Goal: Task Accomplishment & Management: Manage account settings

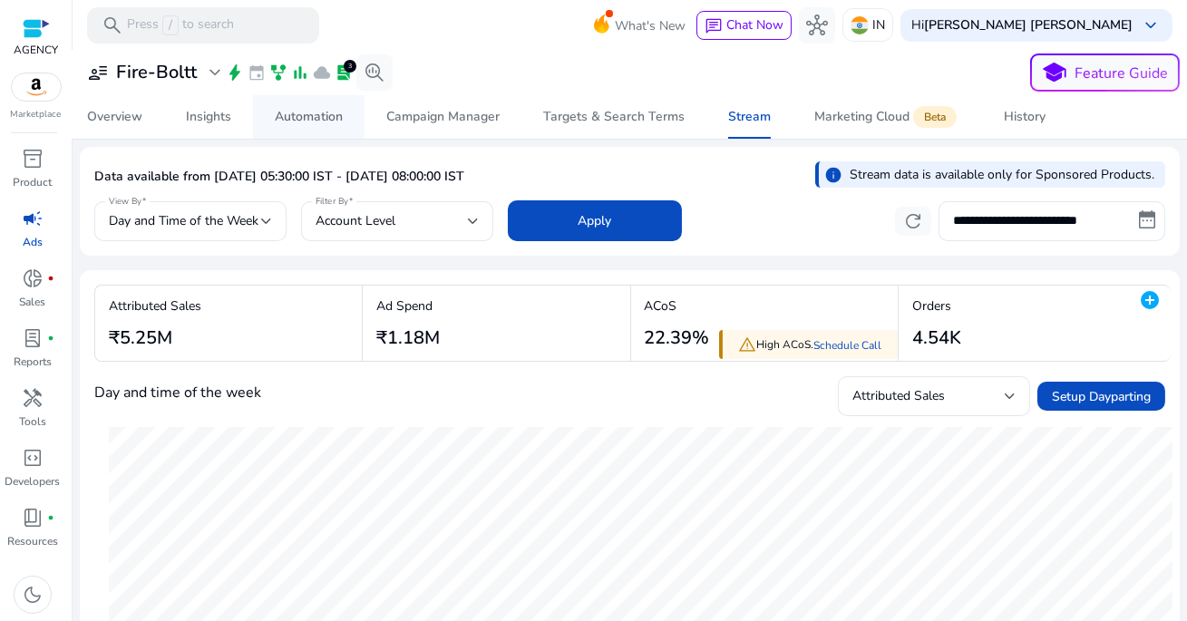
click at [322, 119] on div "Automation" at bounding box center [309, 117] width 68 height 13
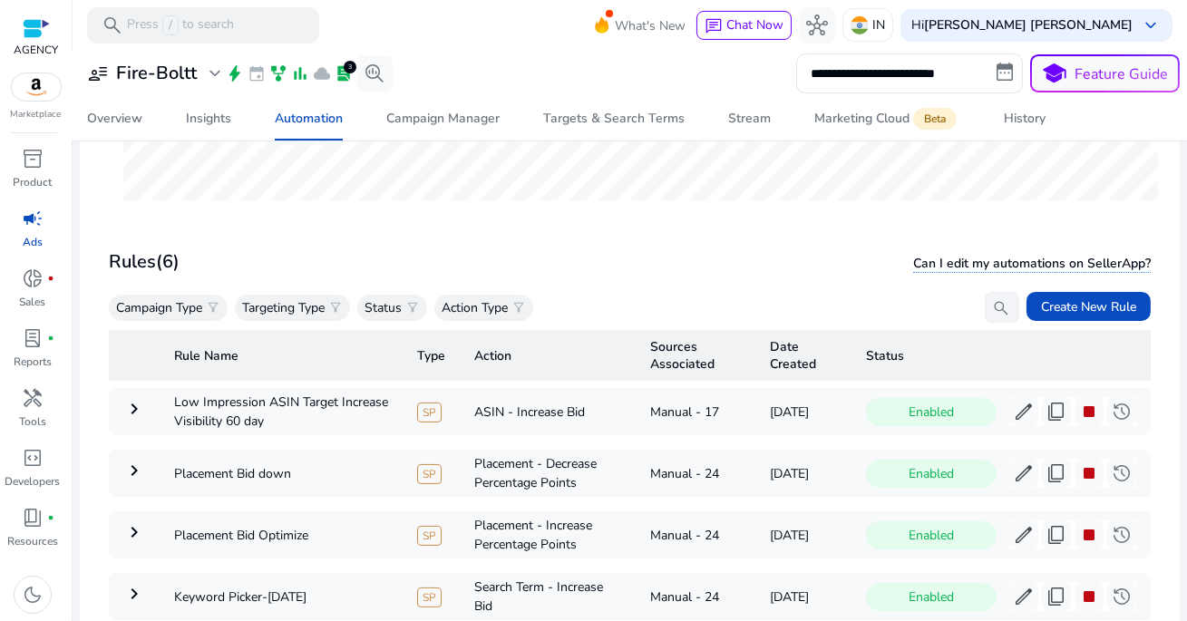
scroll to position [525, 0]
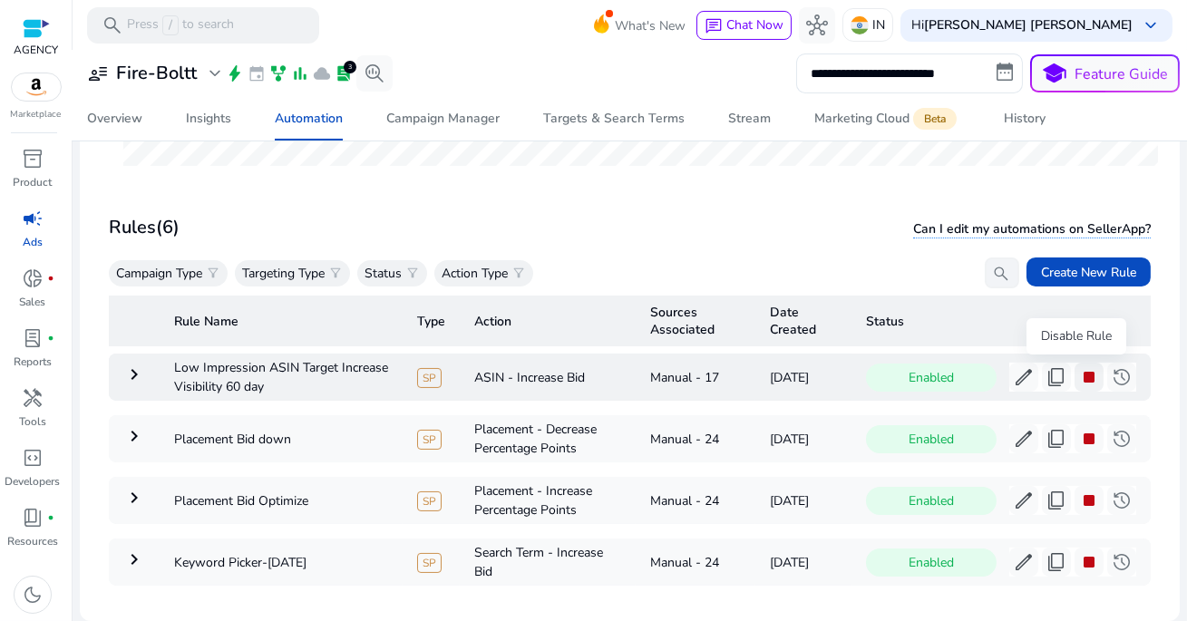
click at [1080, 377] on span "stop" at bounding box center [1089, 377] width 22 height 22
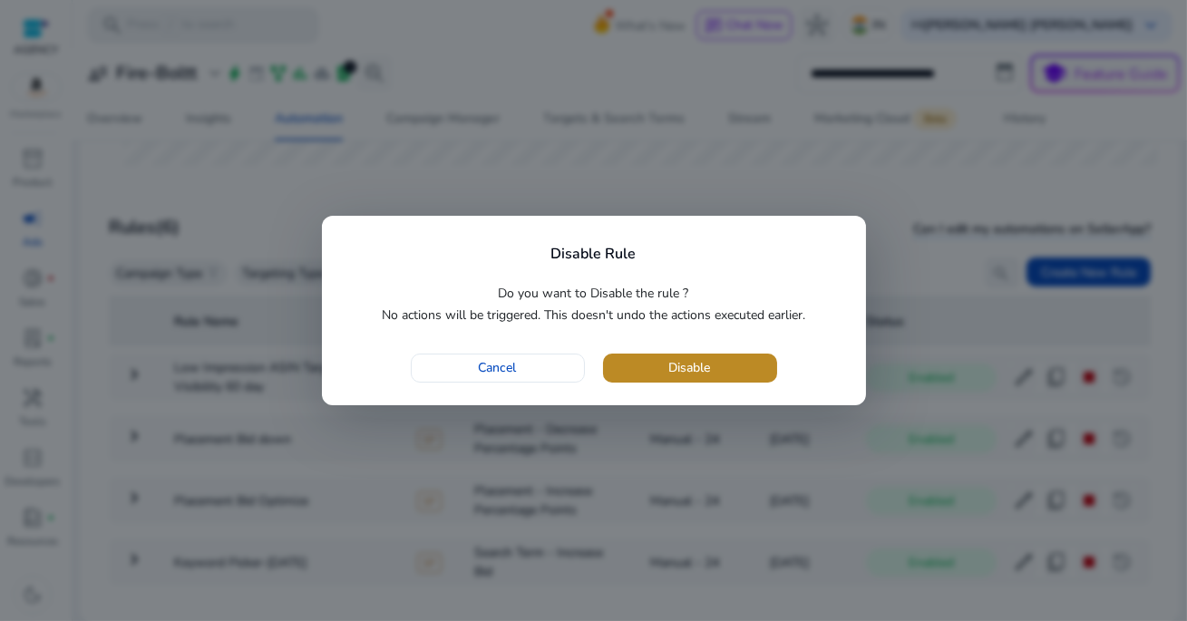
click at [751, 369] on span "button" at bounding box center [690, 368] width 174 height 44
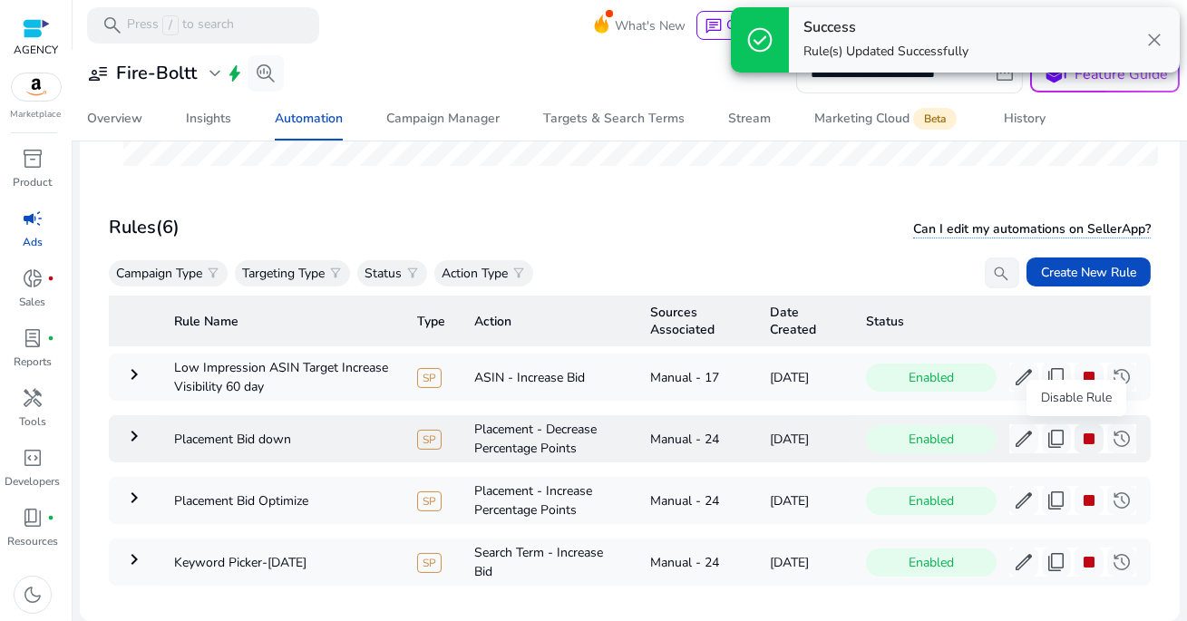
click at [1078, 434] on span "stop" at bounding box center [1089, 439] width 22 height 22
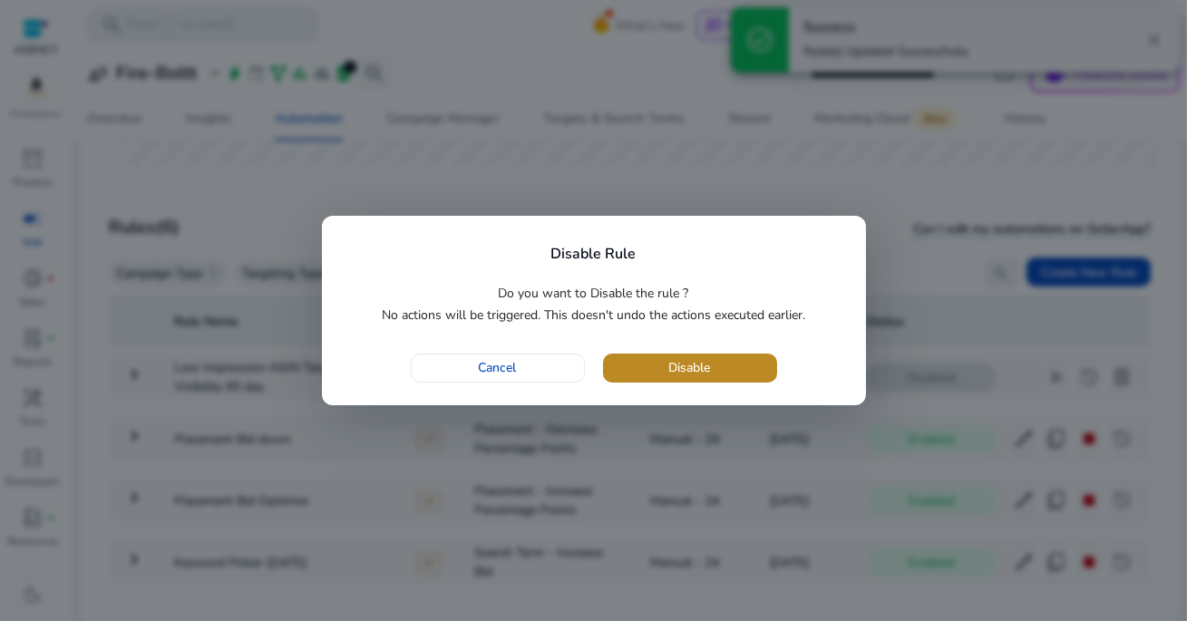
click at [744, 364] on span "button" at bounding box center [690, 368] width 174 height 44
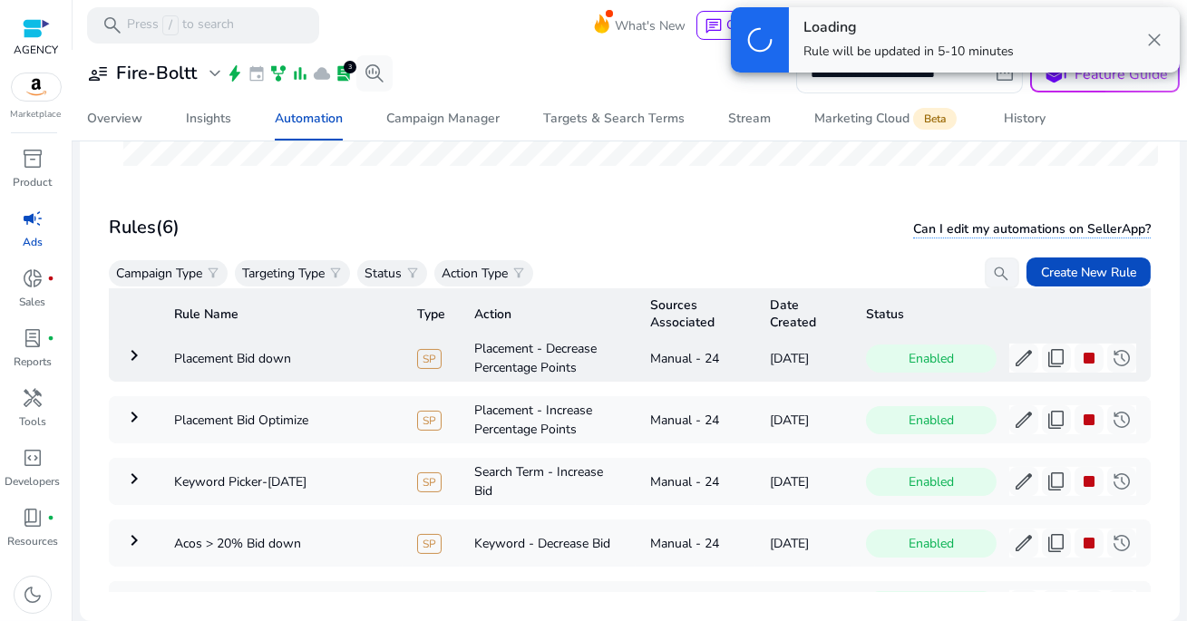
scroll to position [162, 0]
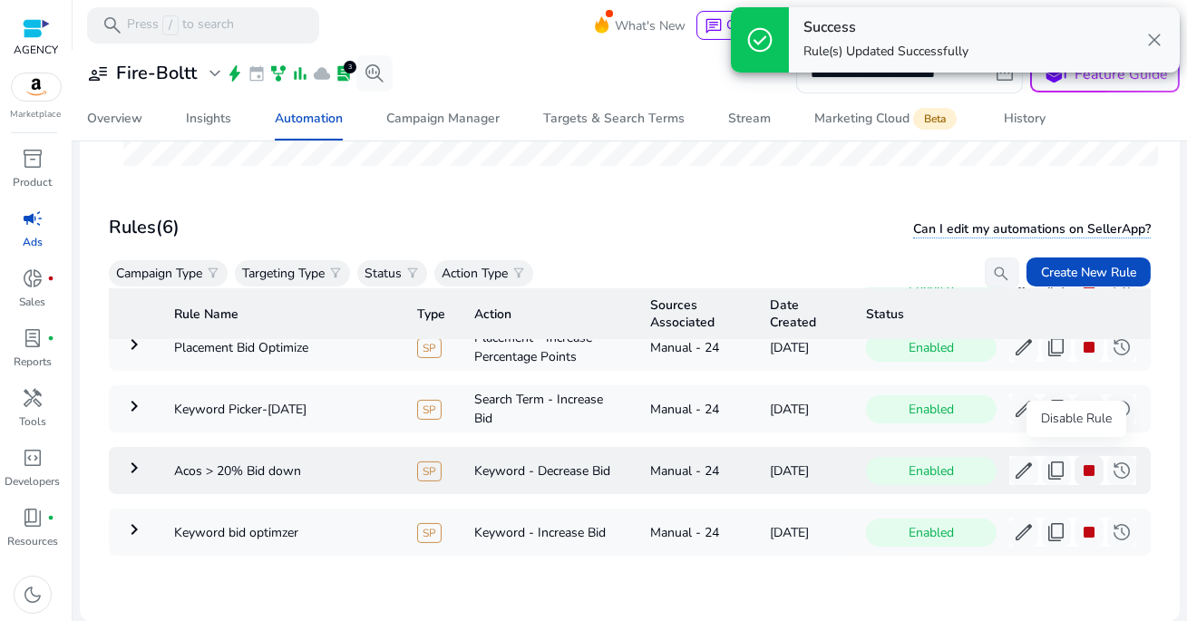
click at [1080, 462] on span "stop" at bounding box center [1089, 471] width 22 height 22
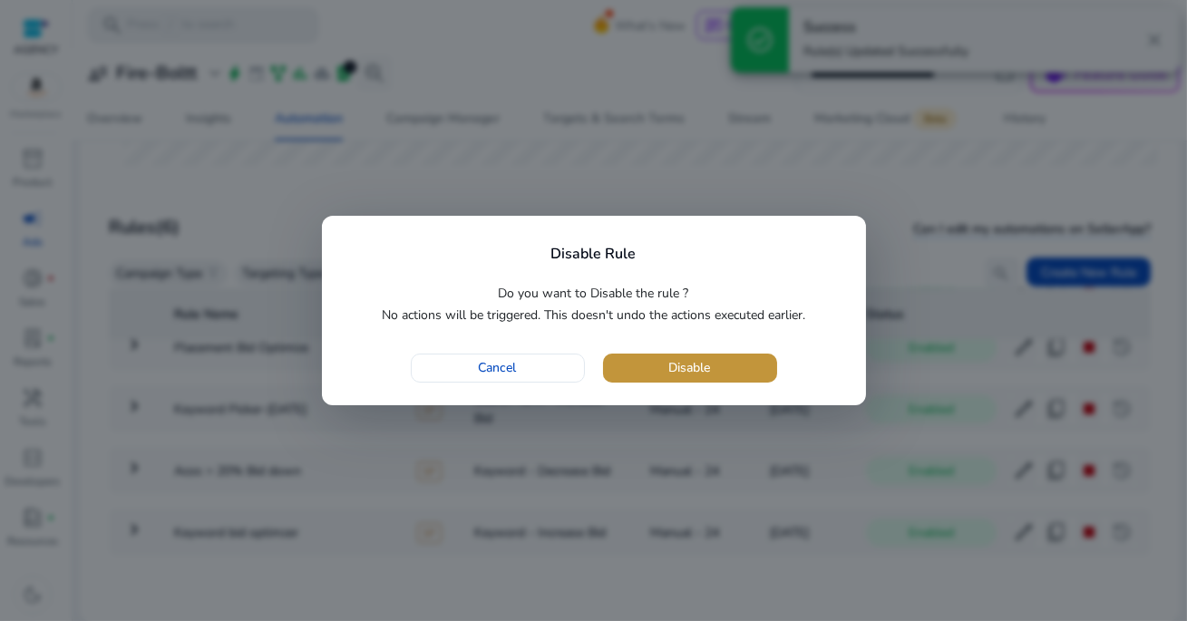
click at [757, 369] on span "button" at bounding box center [690, 368] width 174 height 44
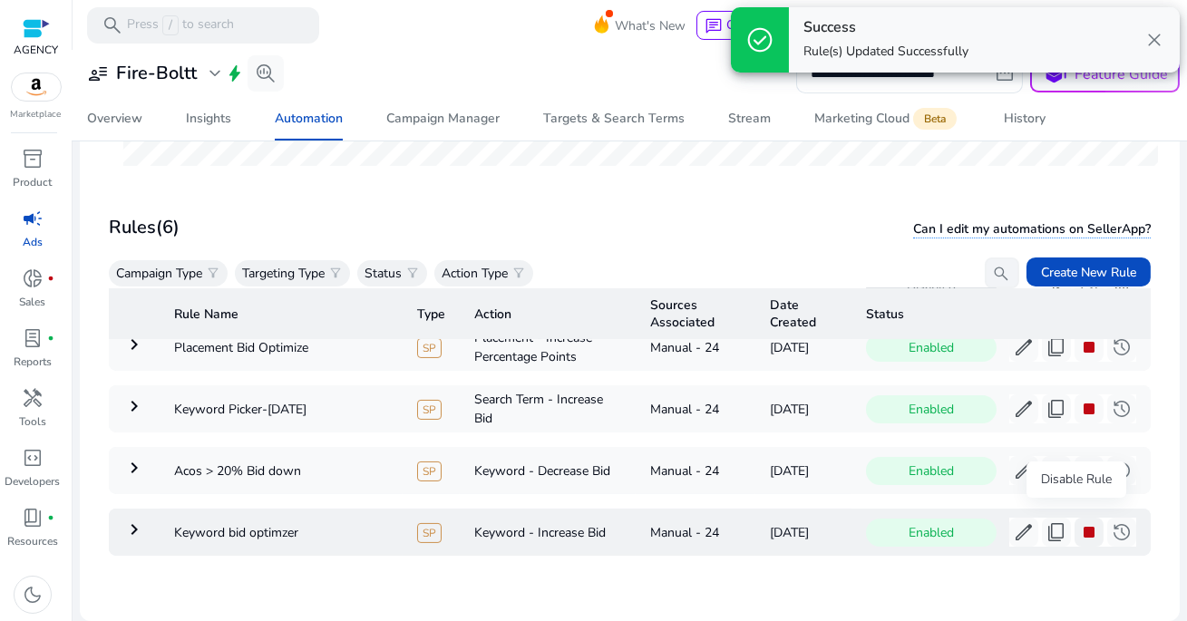
click at [1078, 521] on span "stop" at bounding box center [1089, 532] width 22 height 22
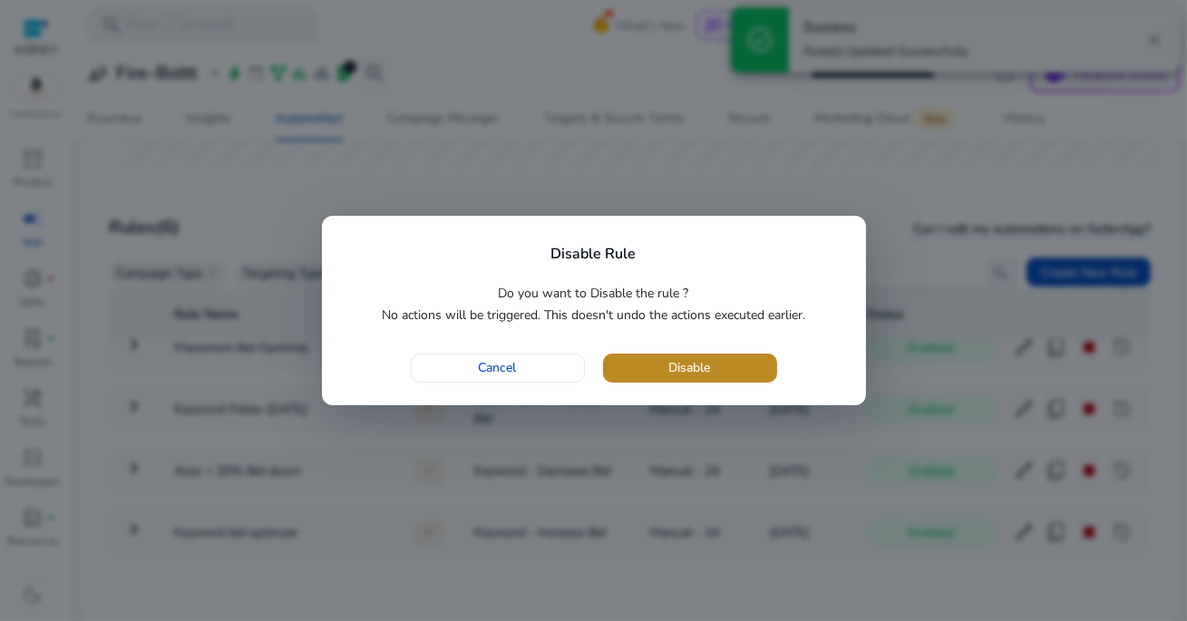
click at [746, 369] on span "button" at bounding box center [690, 368] width 174 height 44
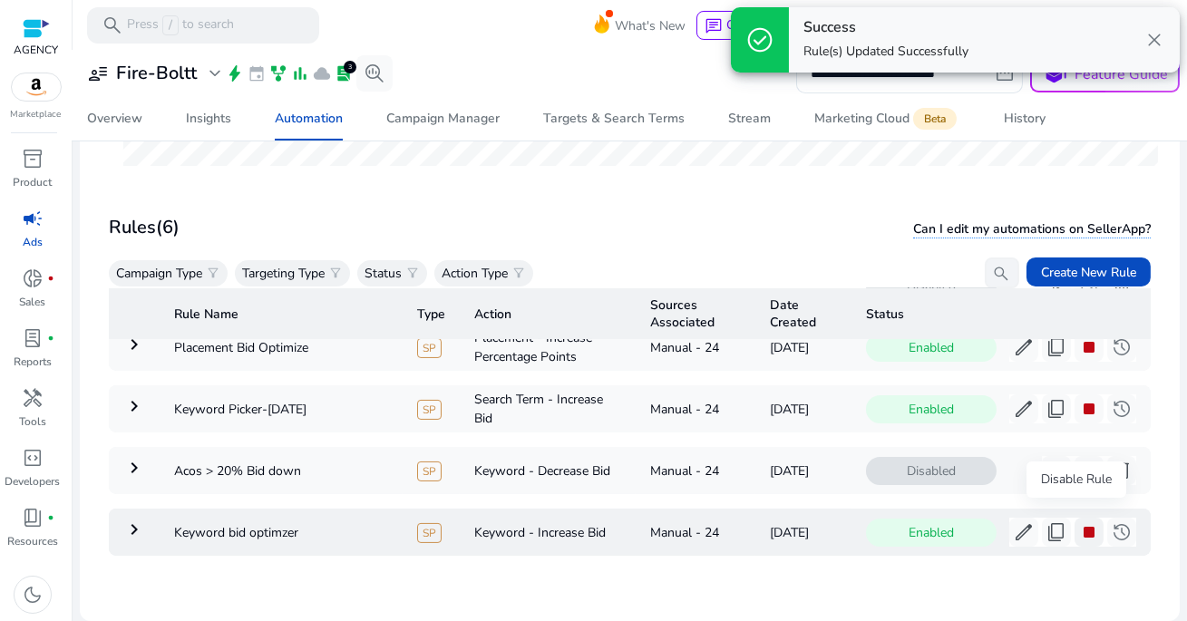
click at [1078, 521] on span "stop" at bounding box center [1089, 532] width 22 height 22
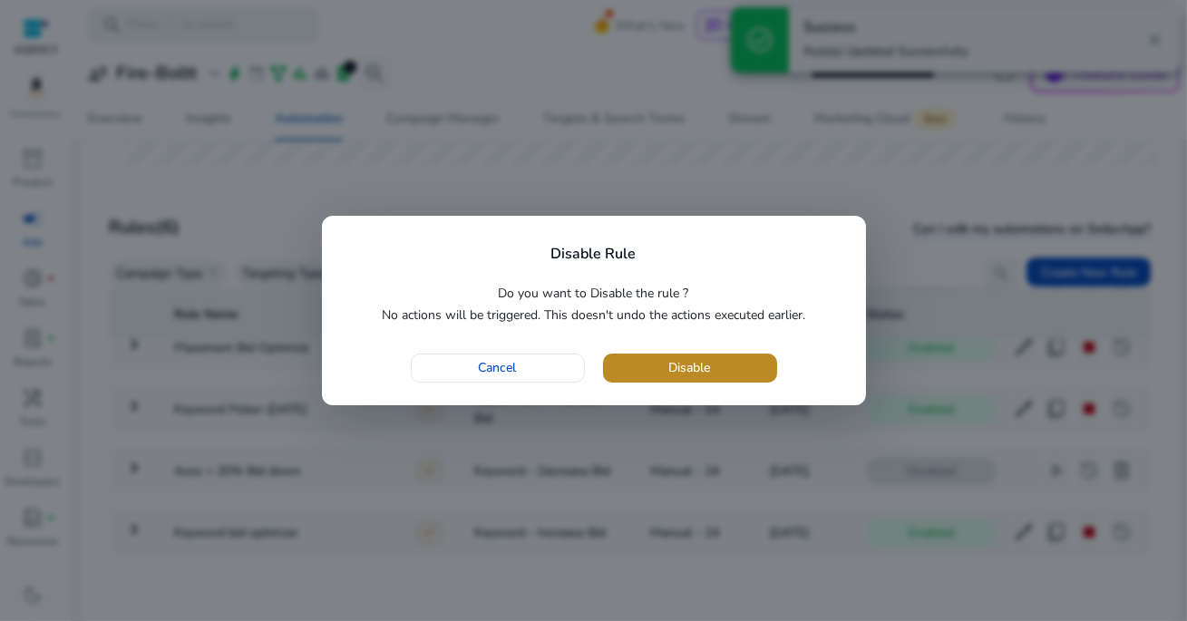
click at [742, 371] on span "button" at bounding box center [690, 368] width 174 height 44
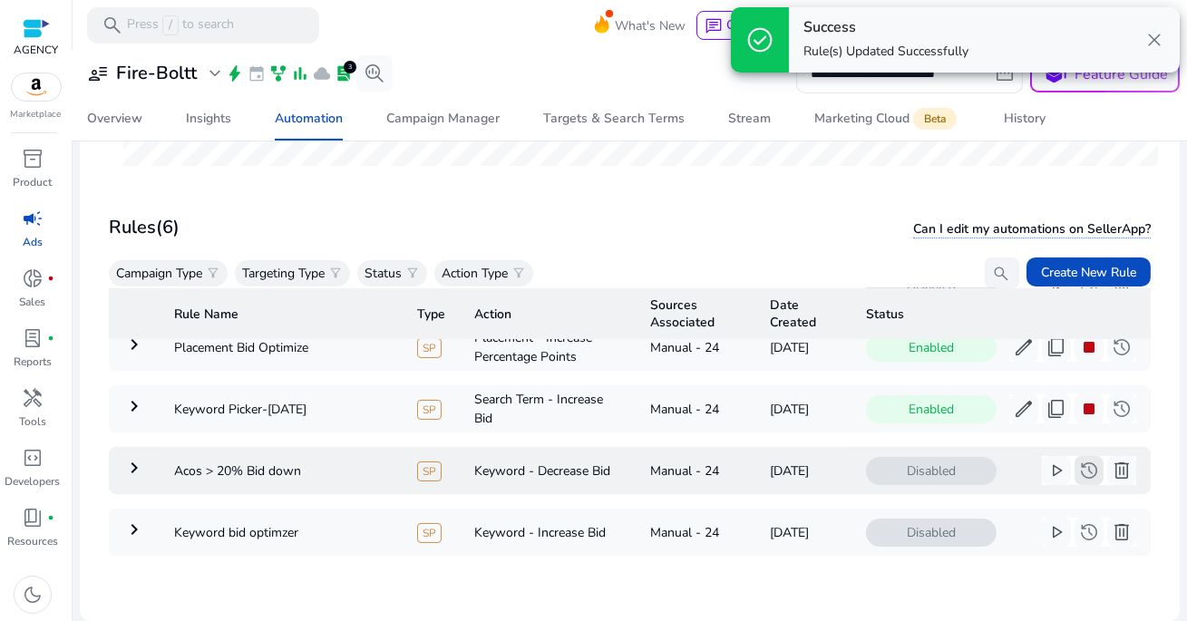
scroll to position [133, 0]
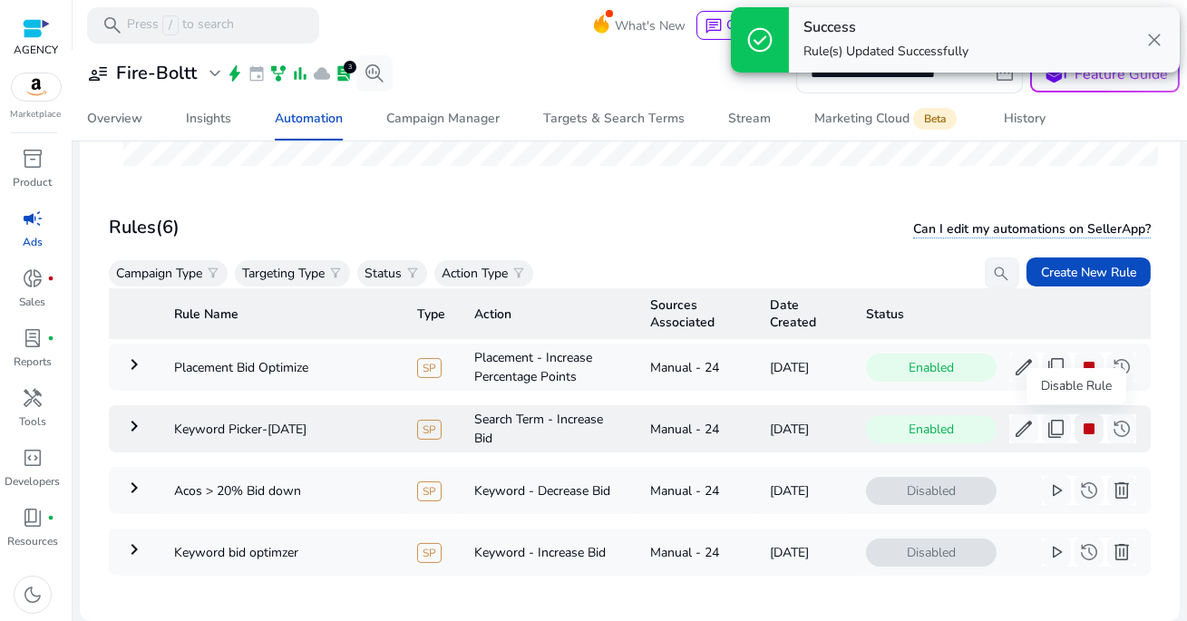
click at [1080, 434] on span "stop" at bounding box center [1089, 429] width 22 height 22
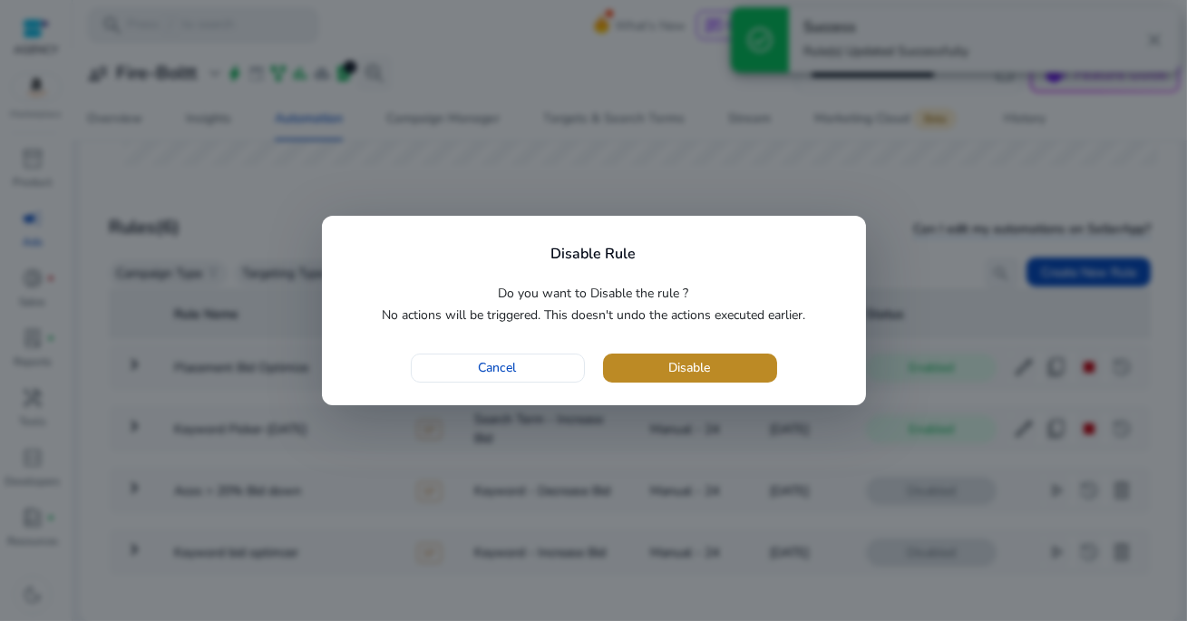
click at [742, 361] on span "button" at bounding box center [690, 368] width 174 height 44
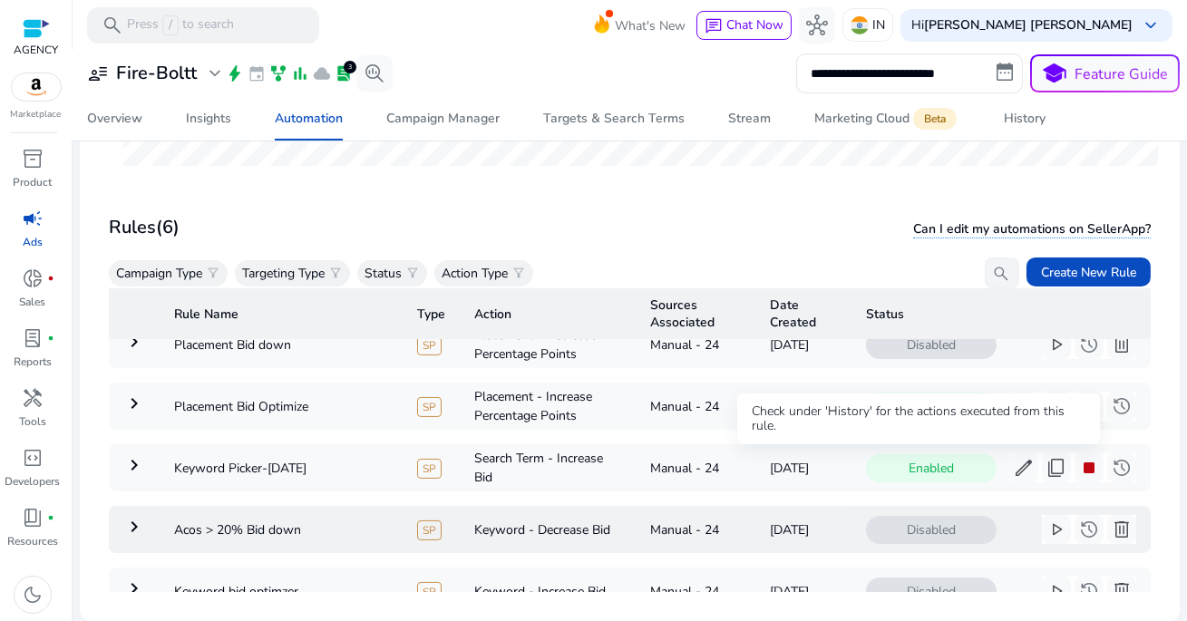
scroll to position [93, 0]
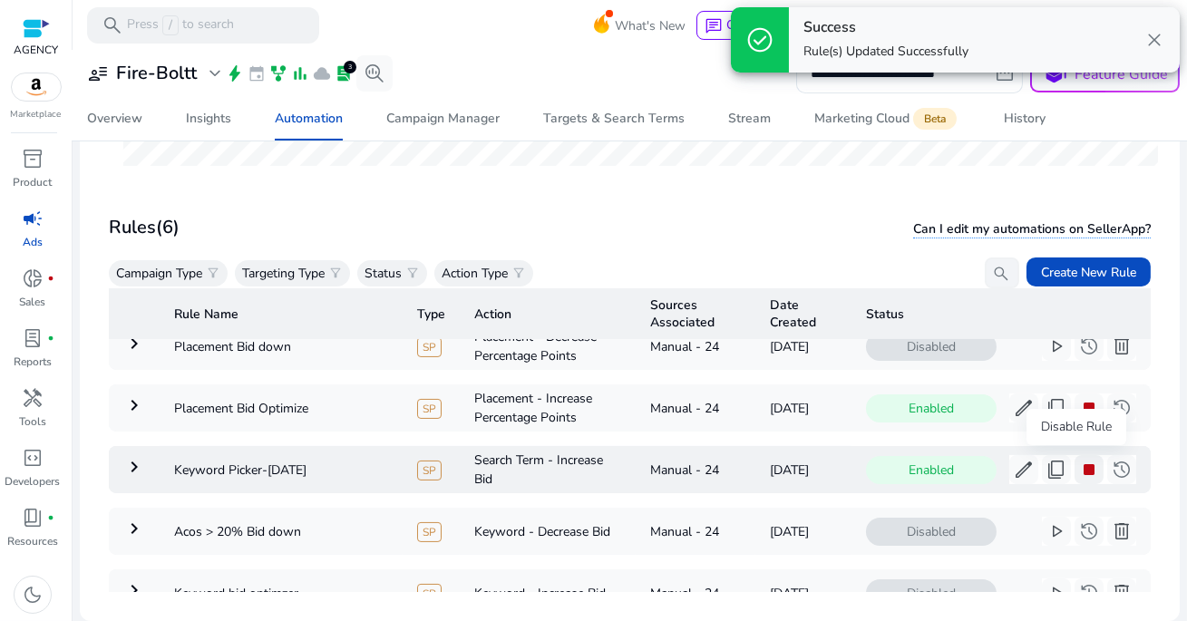
click at [1081, 464] on span "stop" at bounding box center [1089, 470] width 22 height 22
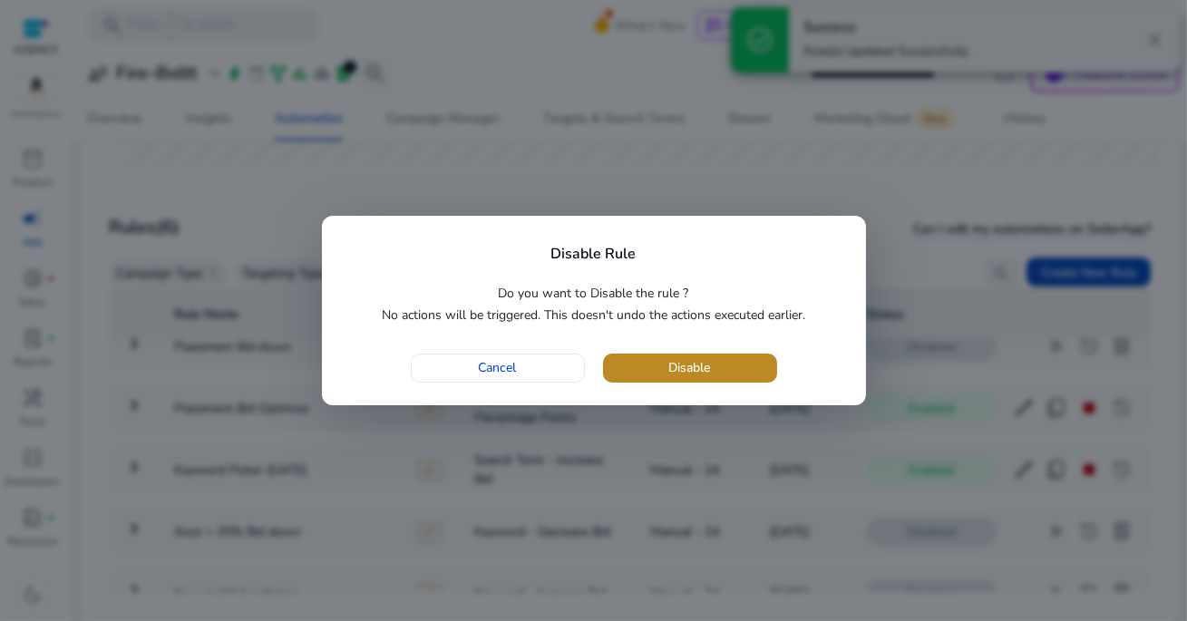
click at [735, 369] on span "button" at bounding box center [690, 368] width 174 height 44
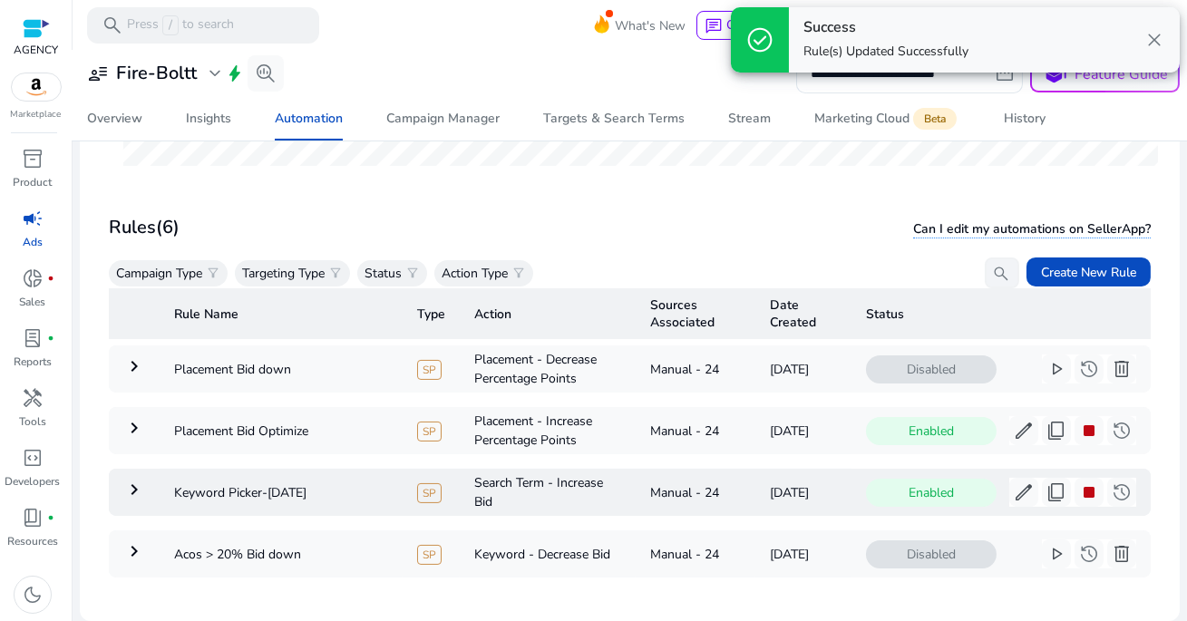
scroll to position [45, 0]
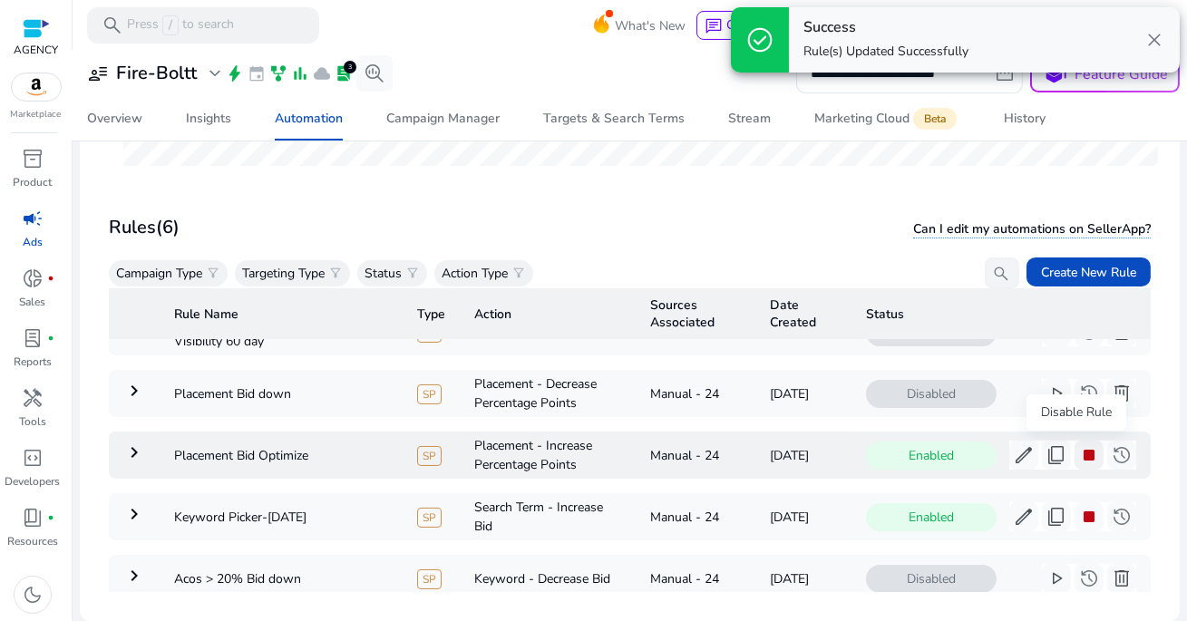
click at [1078, 450] on span "stop" at bounding box center [1089, 455] width 22 height 22
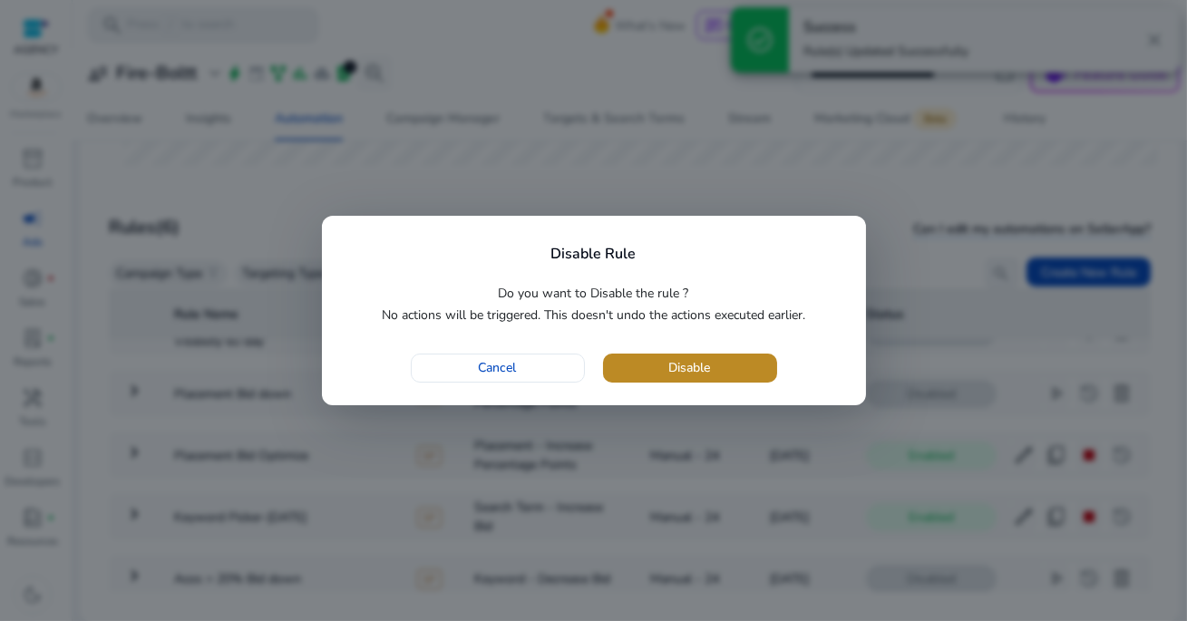
click at [735, 371] on span "button" at bounding box center [690, 368] width 174 height 44
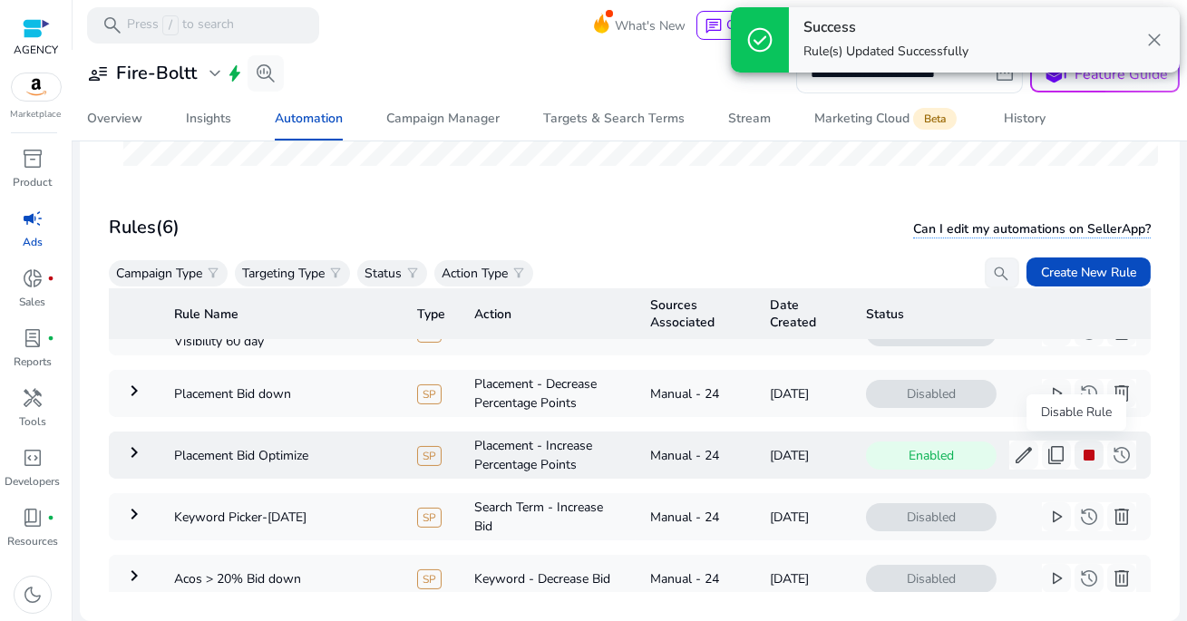
scroll to position [132, 0]
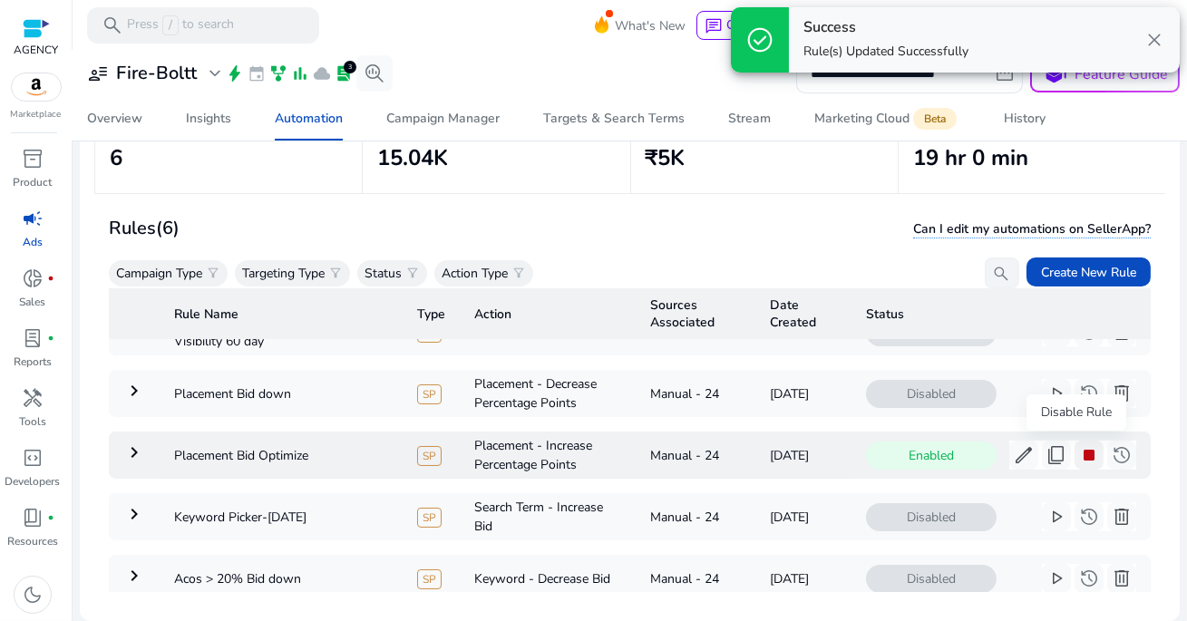
click at [1078, 454] on span "stop" at bounding box center [1089, 455] width 22 height 22
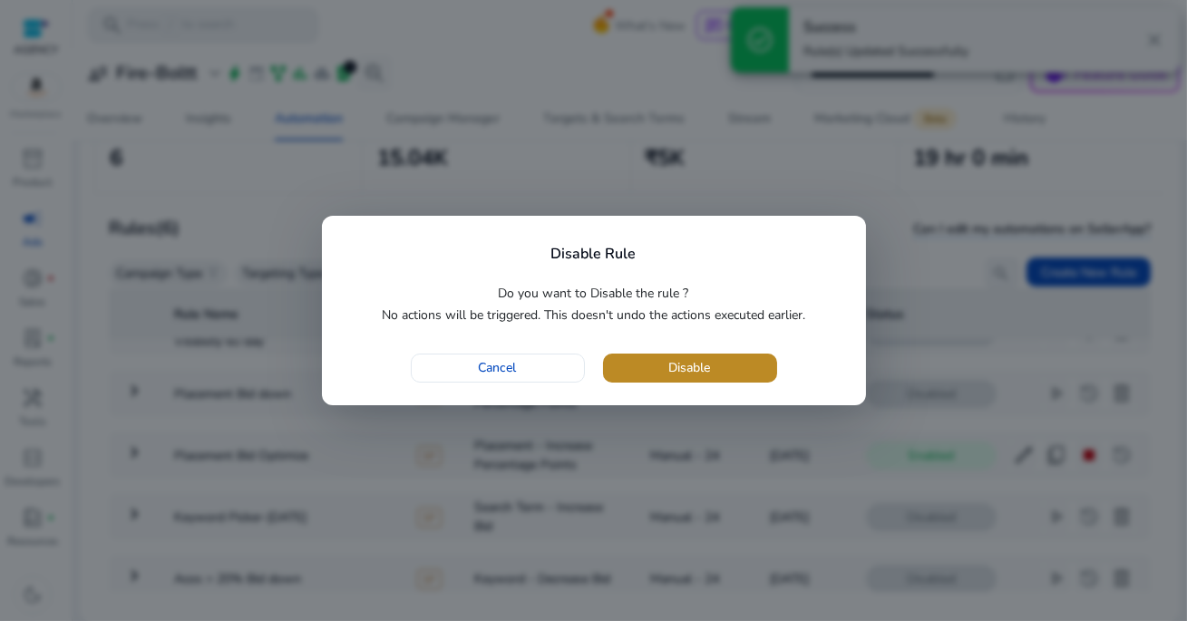
click at [722, 359] on span "button" at bounding box center [690, 368] width 174 height 44
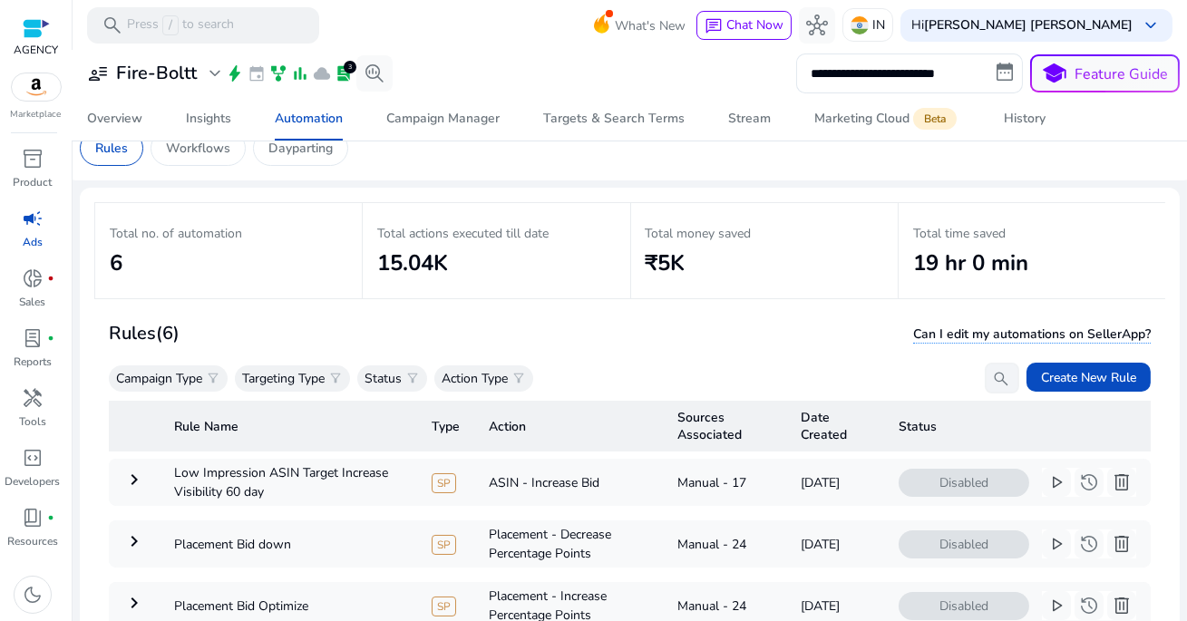
scroll to position [0, 0]
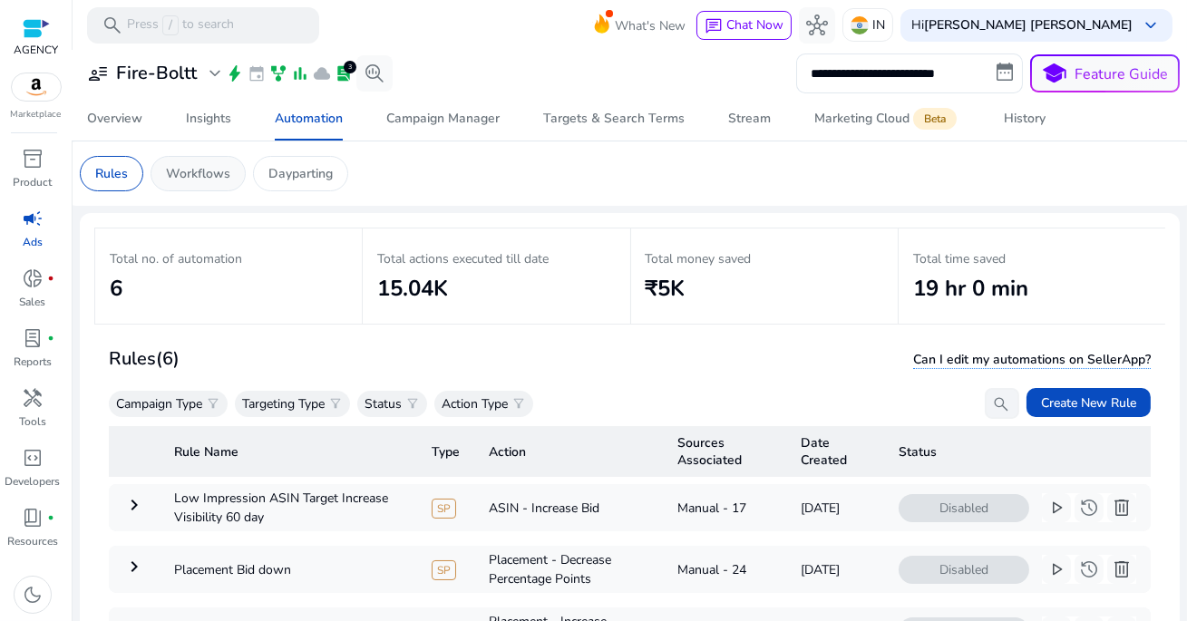
click at [220, 172] on p "Workflows" at bounding box center [198, 173] width 64 height 19
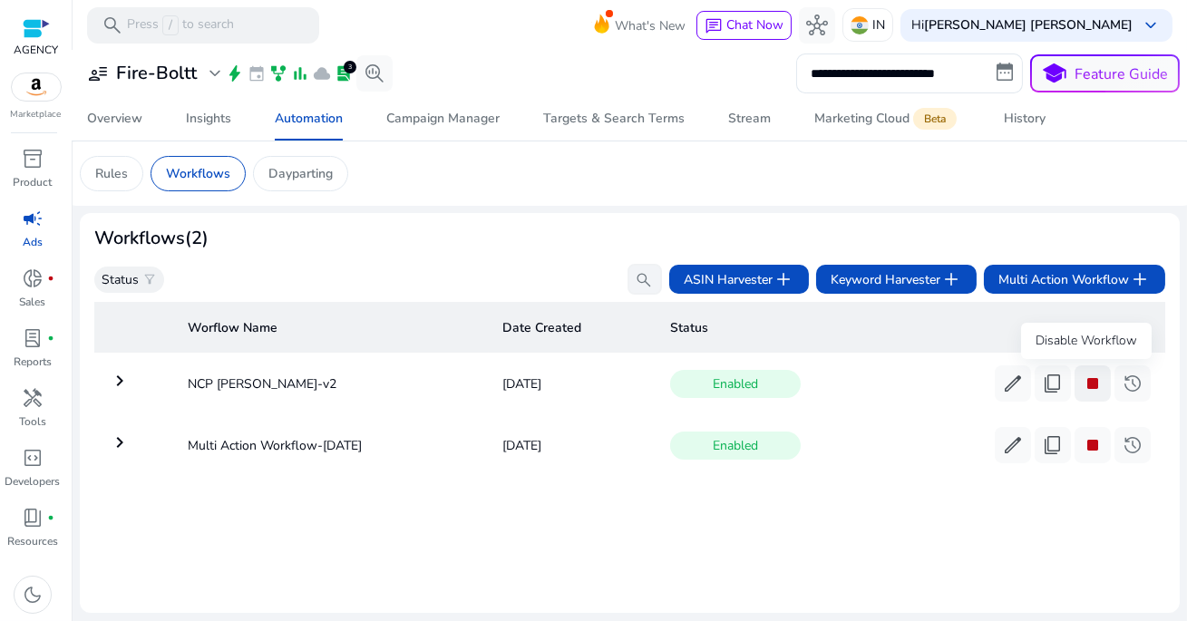
click at [1085, 385] on span "stop" at bounding box center [1093, 384] width 22 height 22
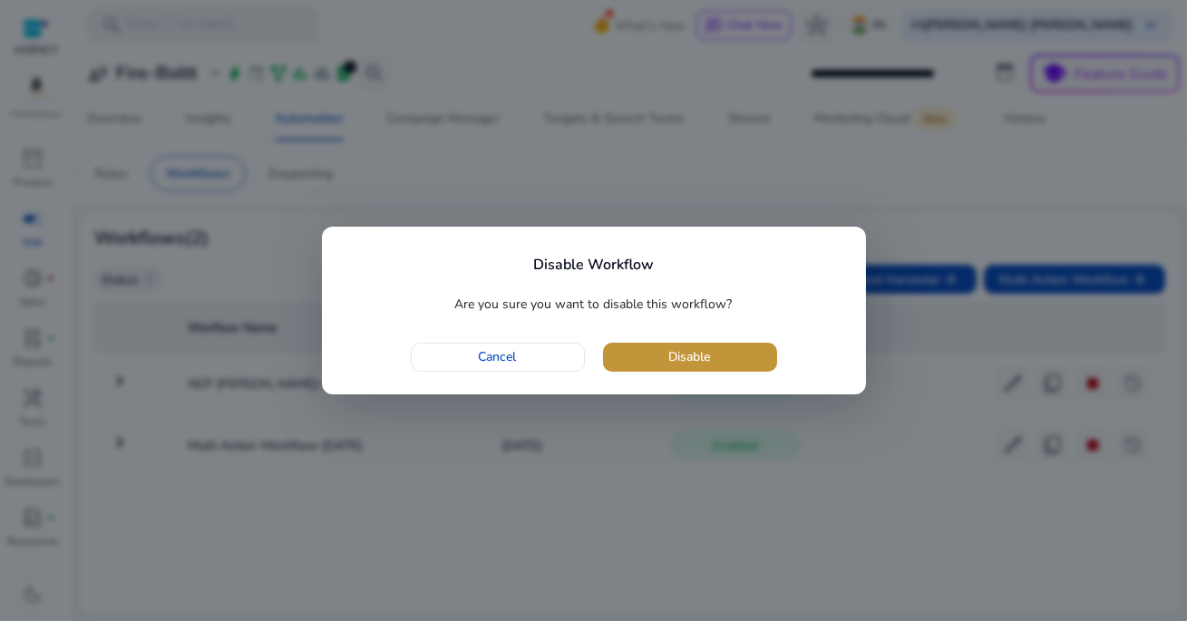
click at [736, 354] on span "button" at bounding box center [690, 358] width 174 height 44
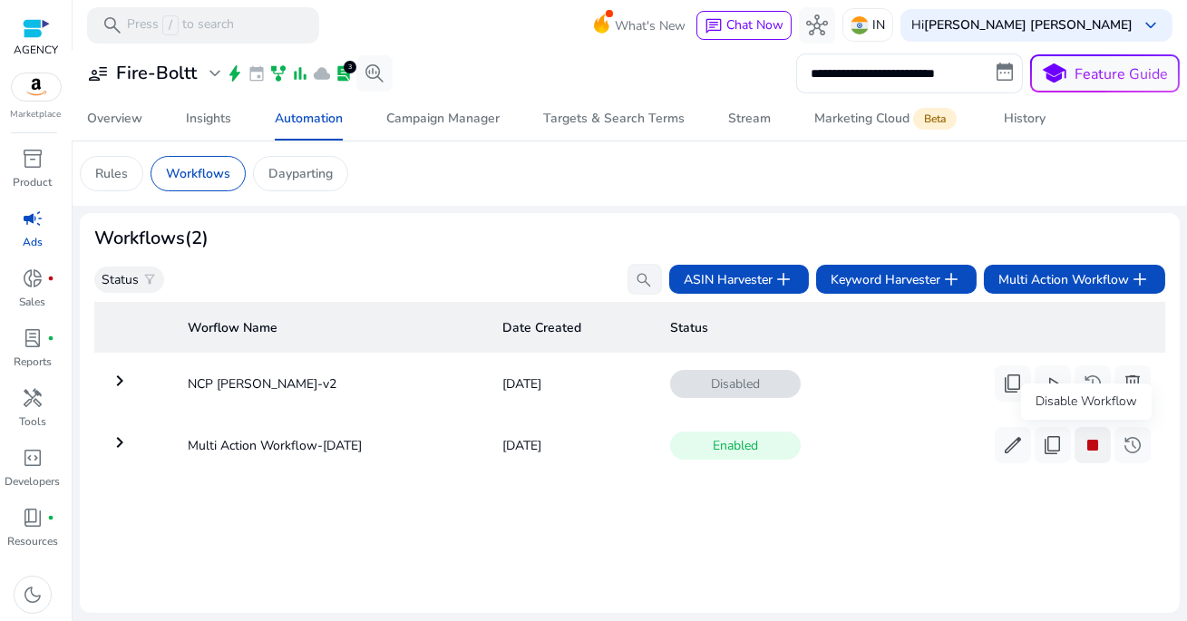
click at [1087, 447] on span "stop" at bounding box center [1093, 445] width 22 height 22
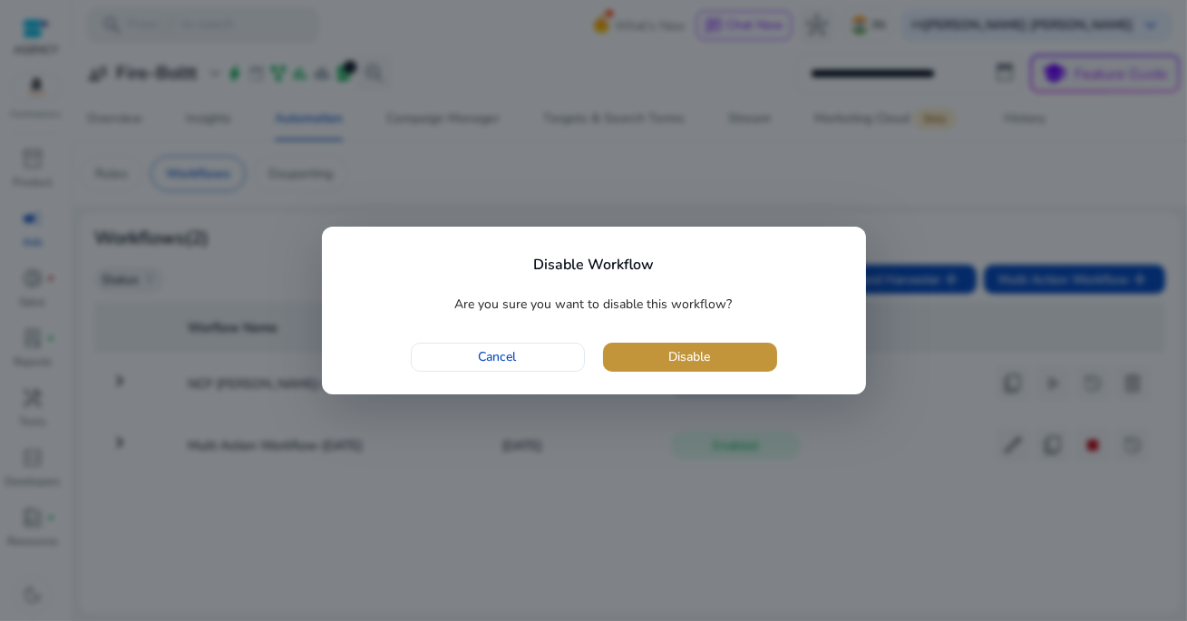
click at [745, 361] on span "button" at bounding box center [690, 358] width 174 height 44
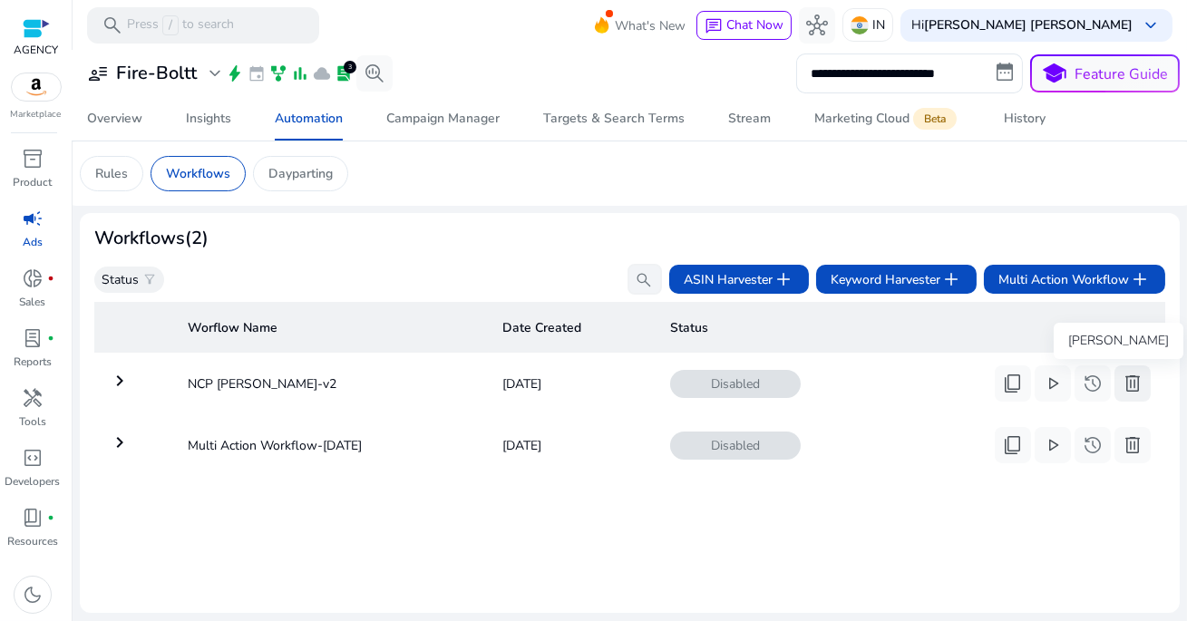
click at [1127, 380] on span "delete" at bounding box center [1133, 384] width 22 height 22
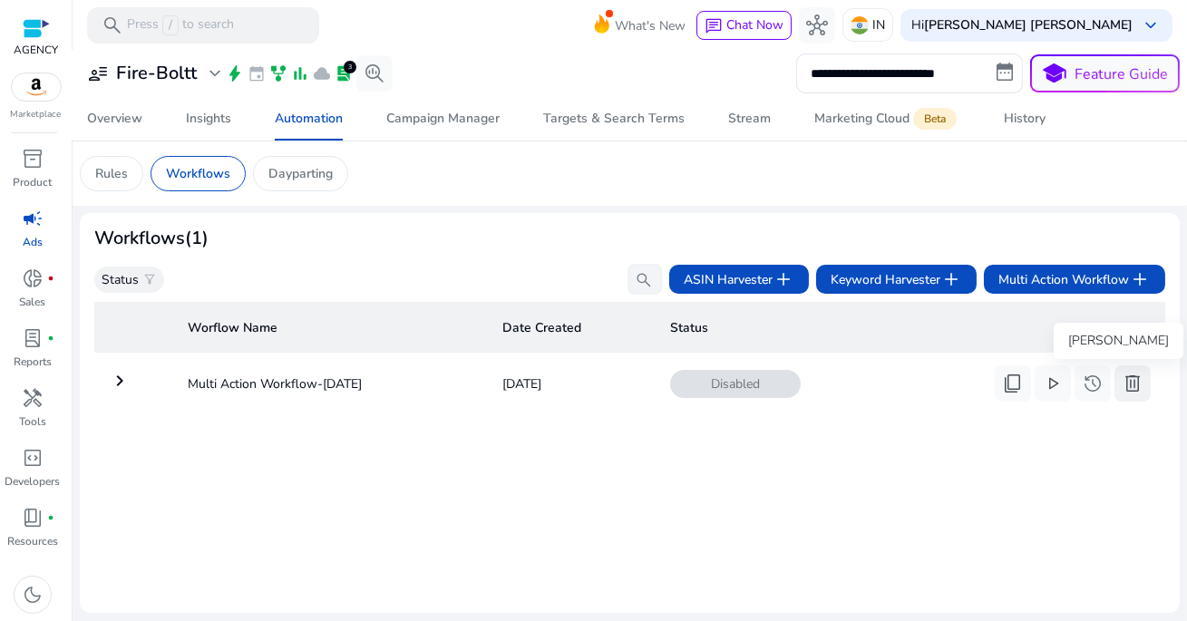
click at [1127, 388] on span "delete" at bounding box center [1133, 384] width 22 height 22
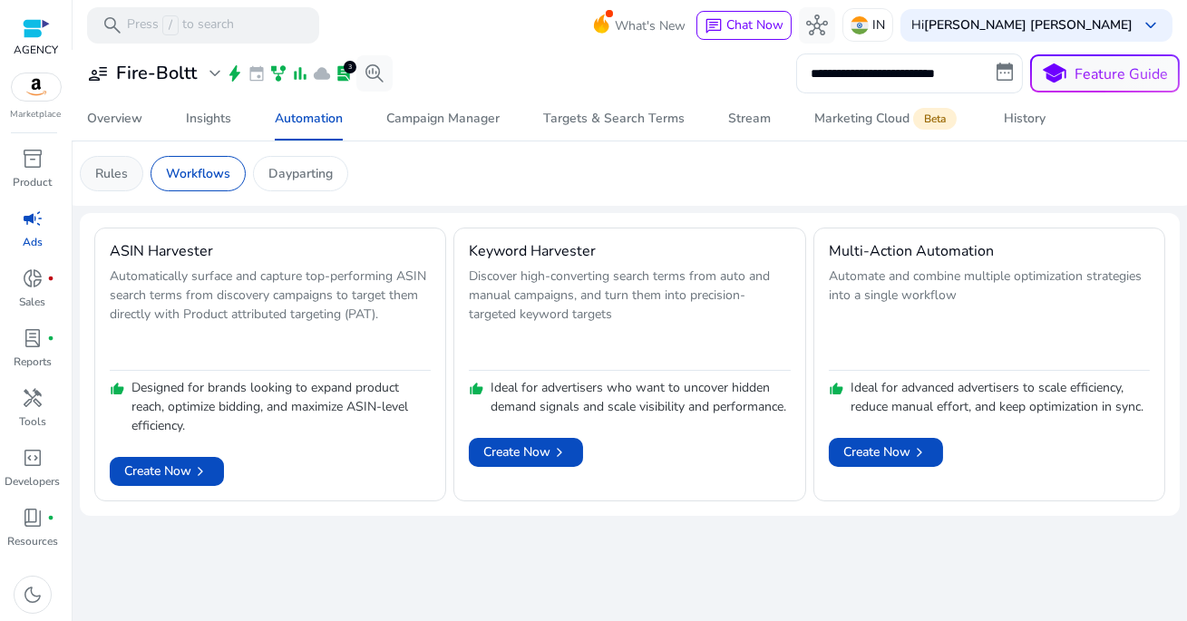
click at [123, 176] on p "Rules" at bounding box center [111, 173] width 33 height 19
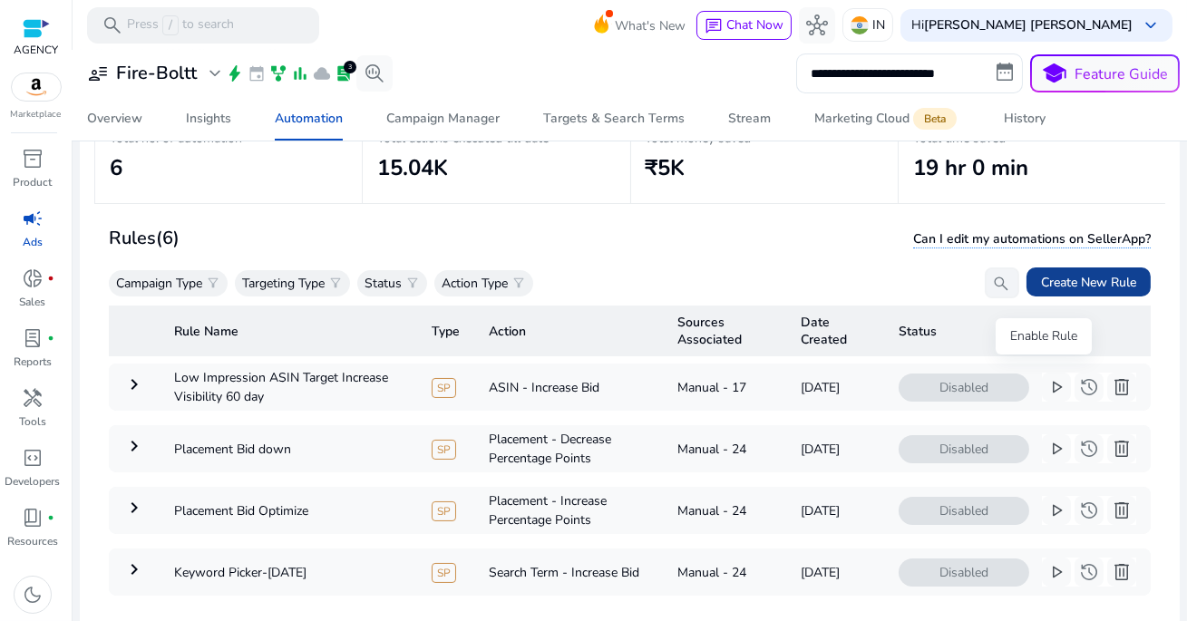
scroll to position [132, 0]
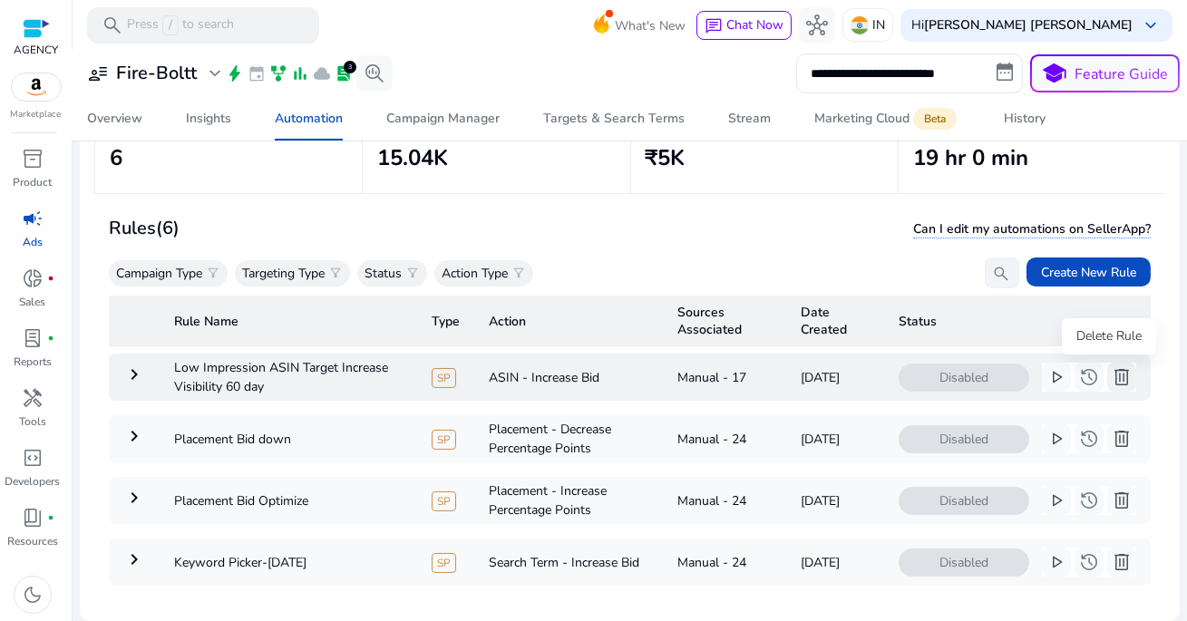
click at [1111, 377] on span "delete" at bounding box center [1122, 377] width 22 height 22
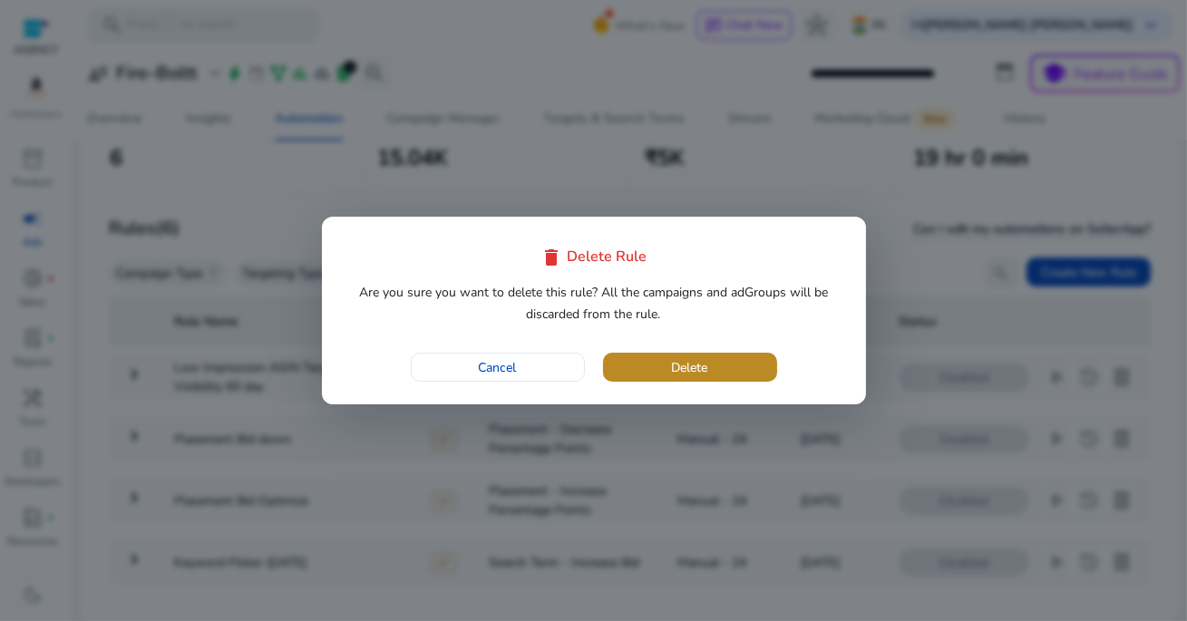
click at [728, 365] on span "button" at bounding box center [690, 368] width 174 height 44
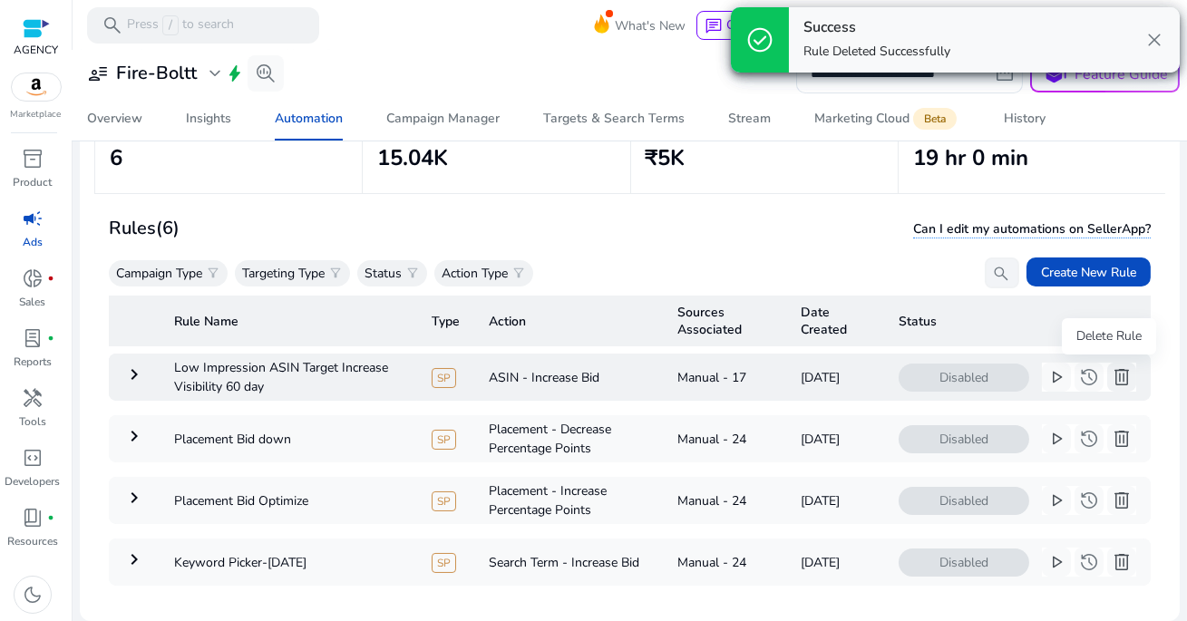
click at [1112, 380] on span "delete" at bounding box center [1122, 377] width 22 height 22
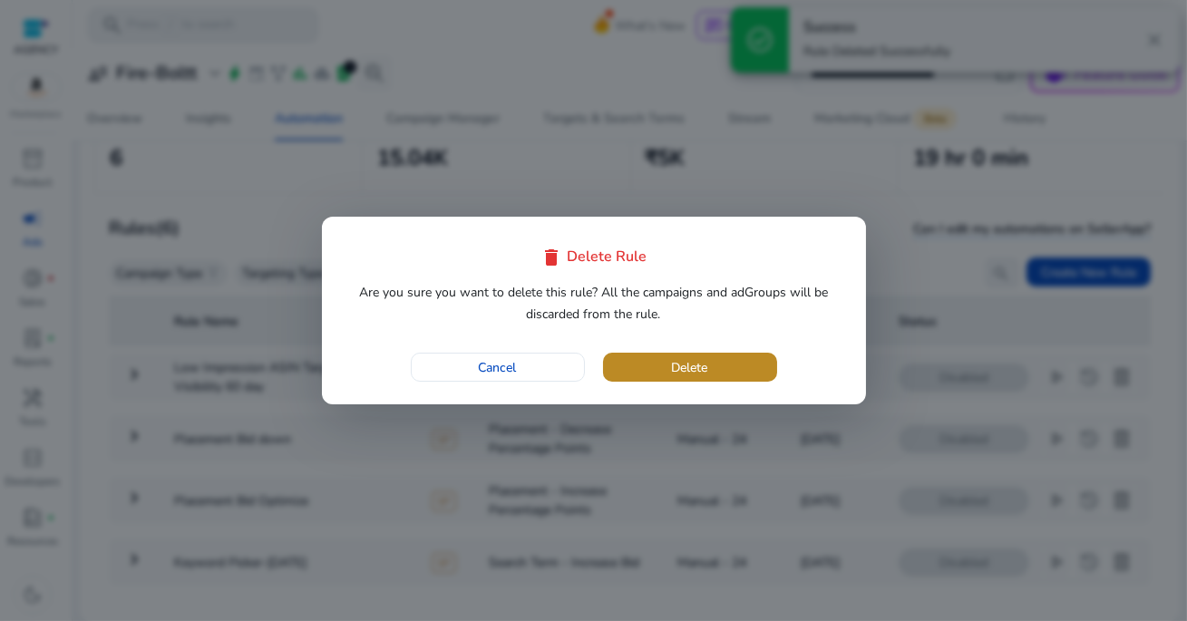
click at [751, 359] on span "button" at bounding box center [690, 368] width 174 height 44
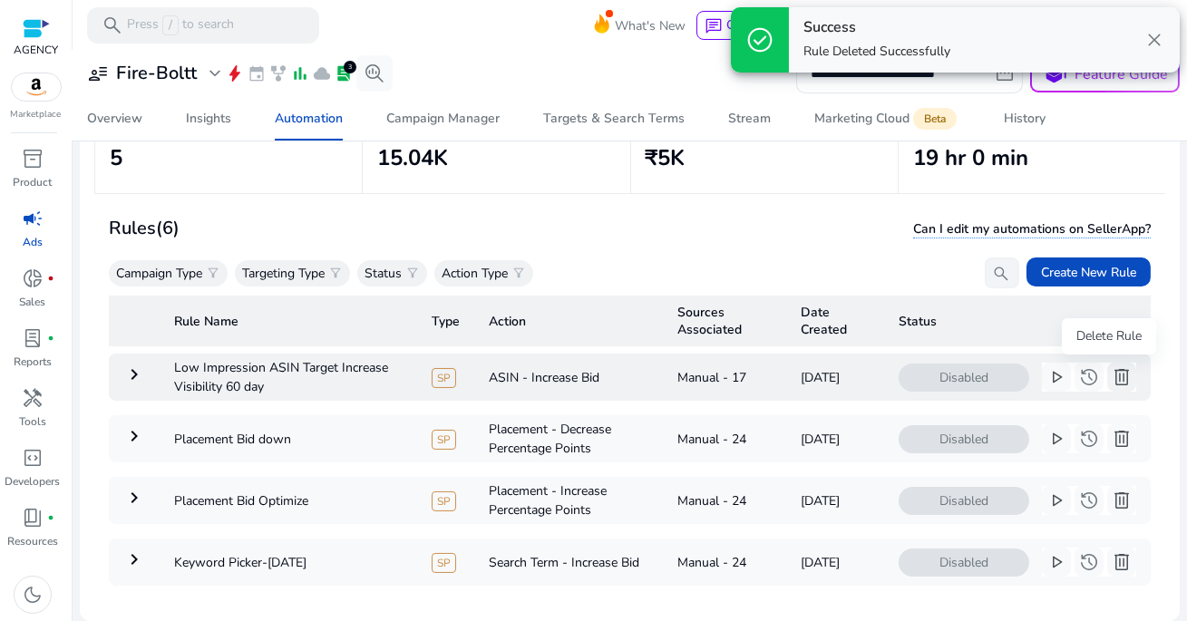
click at [1111, 388] on span "delete" at bounding box center [1122, 377] width 22 height 22
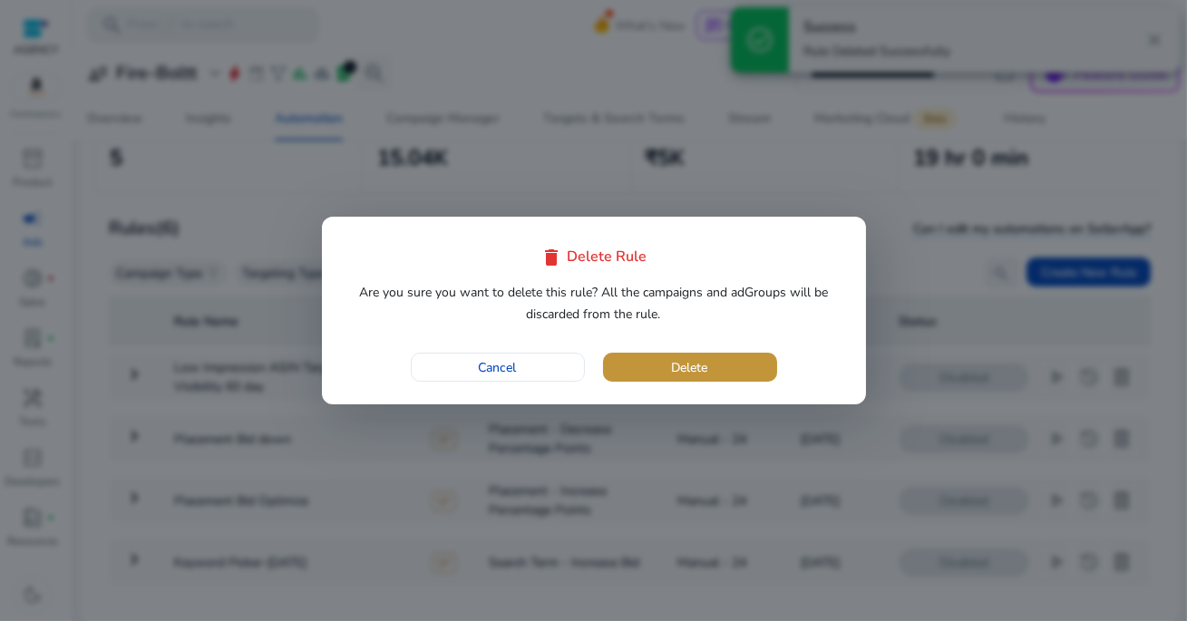
click at [734, 366] on span "button" at bounding box center [690, 368] width 174 height 44
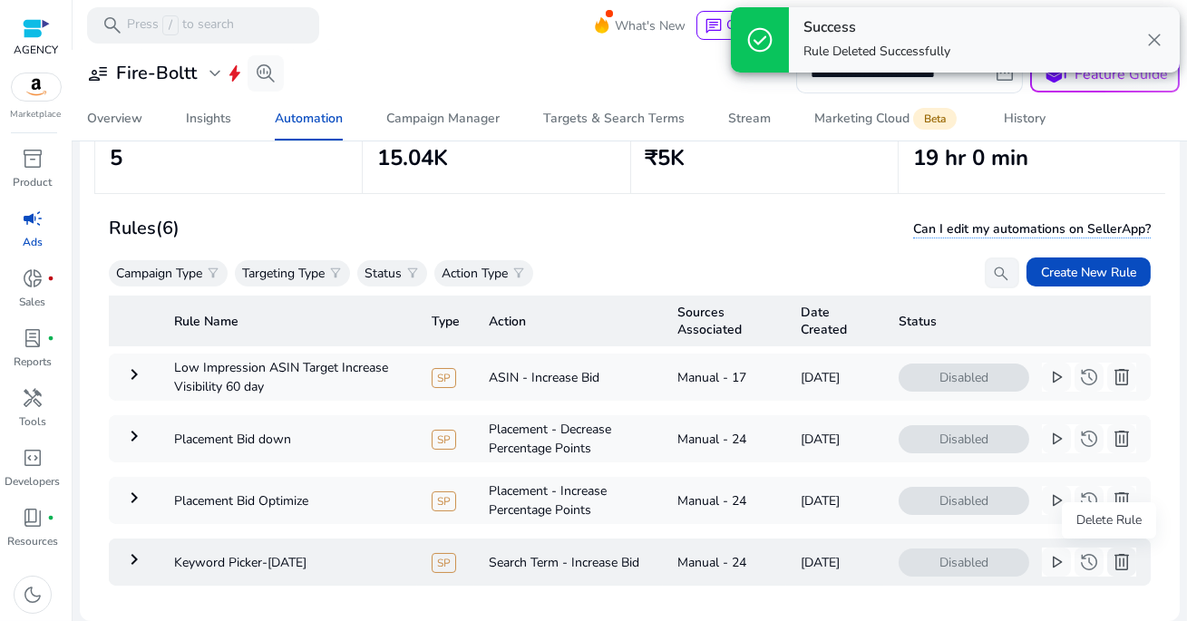
click at [1112, 553] on span "delete" at bounding box center [1122, 562] width 22 height 22
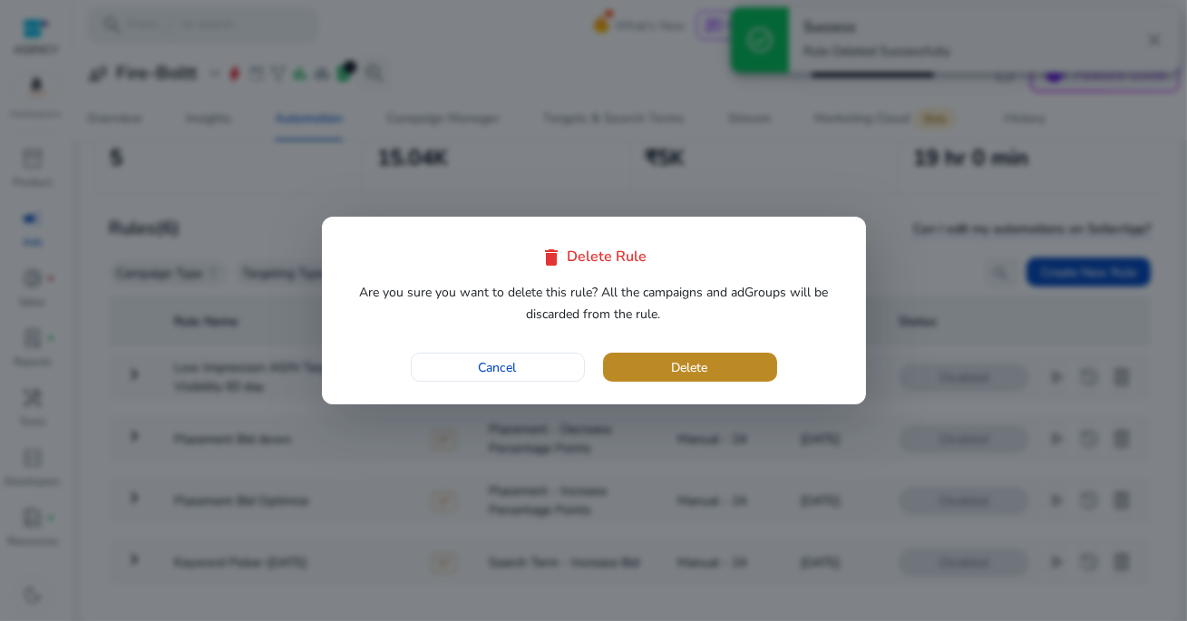
click at [775, 374] on span "button" at bounding box center [690, 368] width 174 height 44
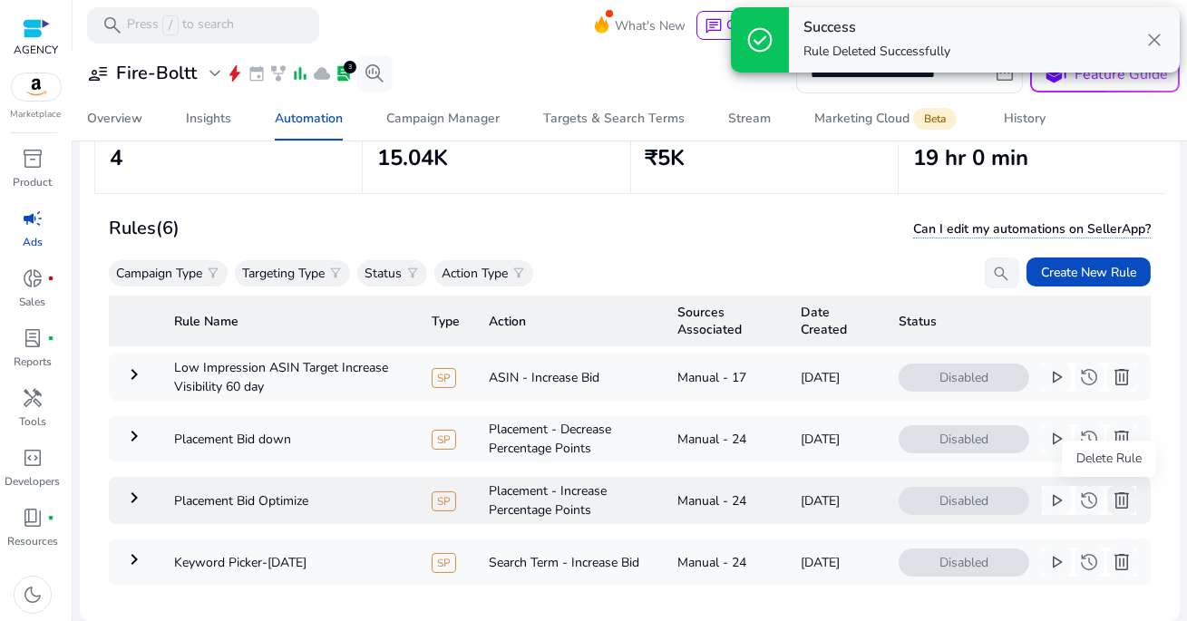
click at [1111, 507] on span "delete" at bounding box center [1122, 501] width 22 height 22
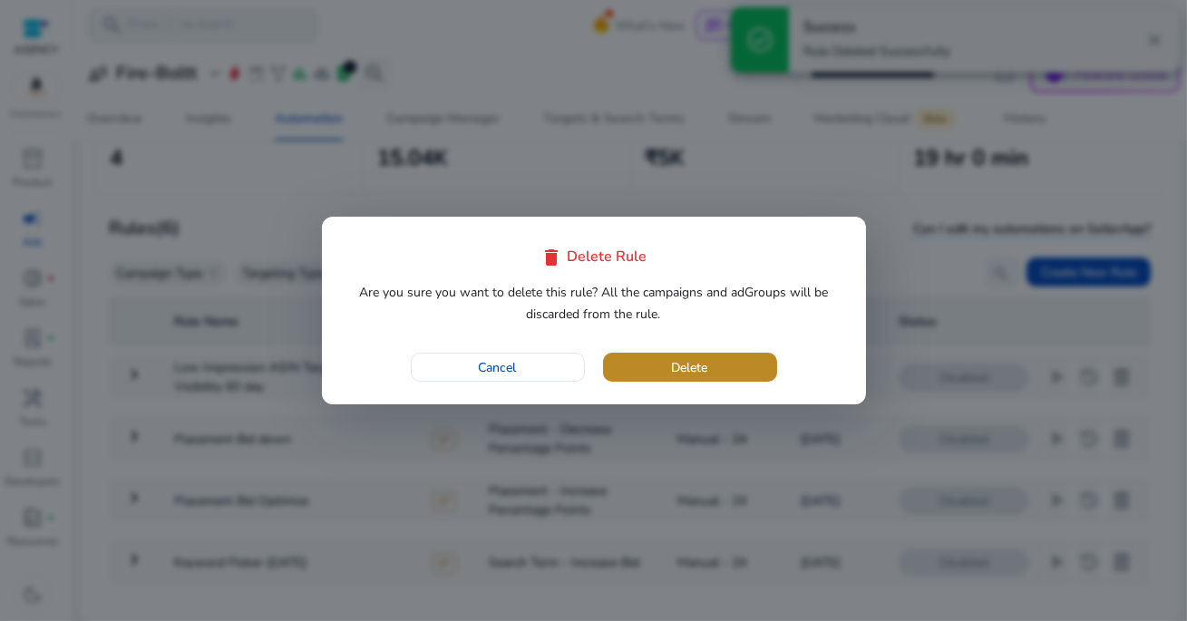
click at [752, 373] on span "button" at bounding box center [690, 368] width 174 height 44
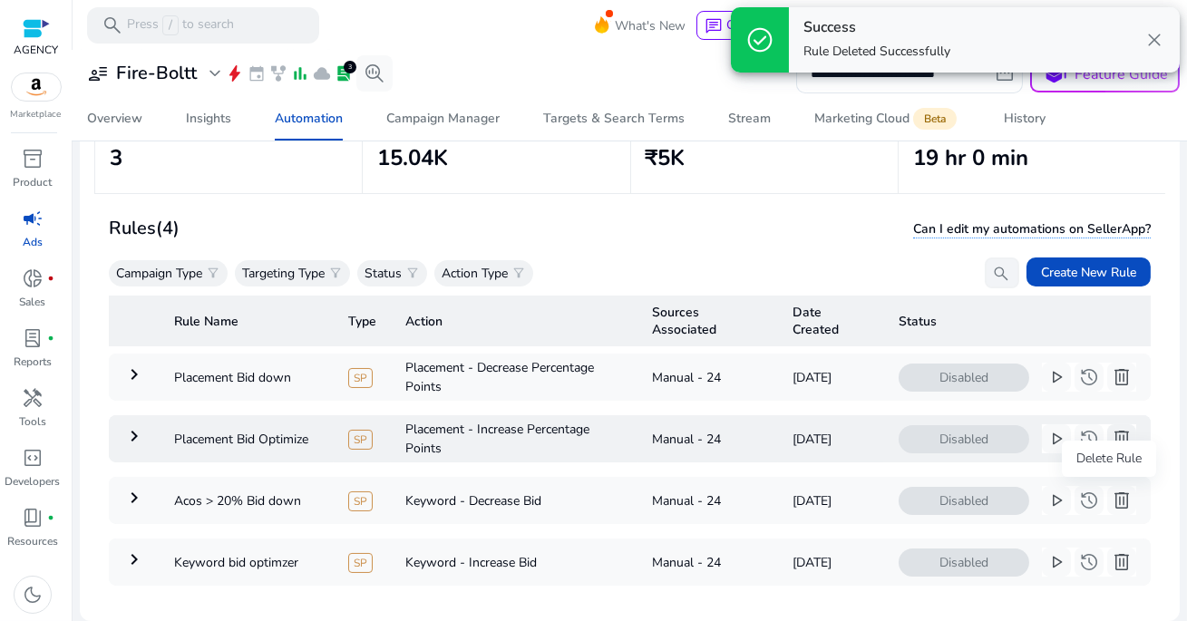
click at [1111, 434] on span "delete" at bounding box center [1122, 439] width 22 height 22
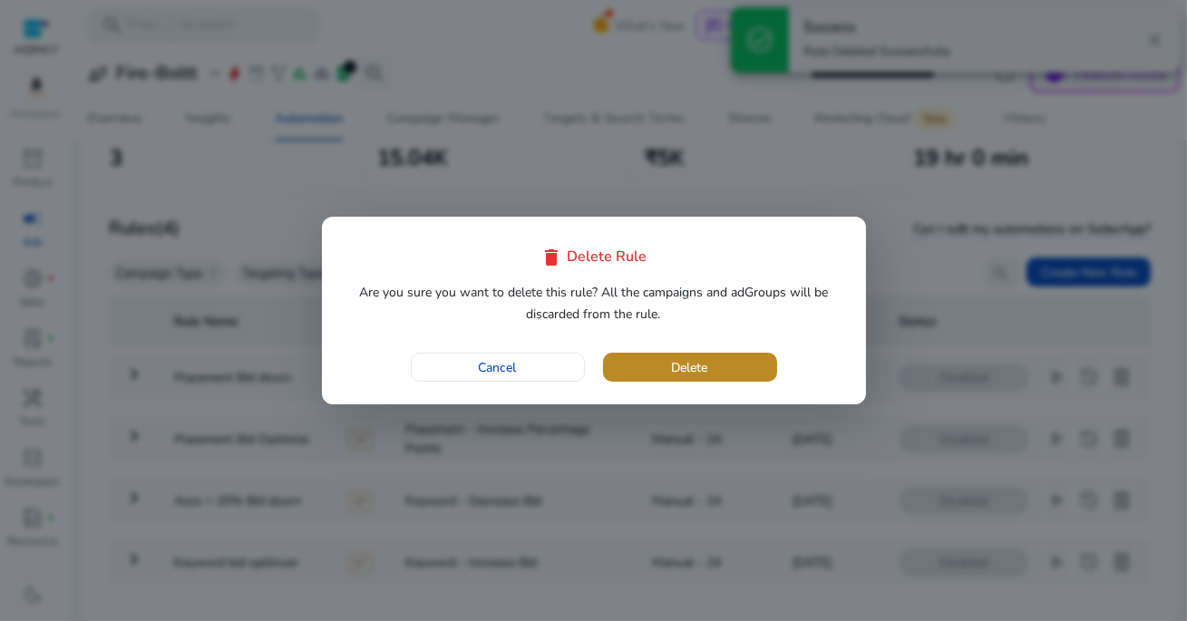
click at [755, 372] on span "button" at bounding box center [690, 368] width 174 height 44
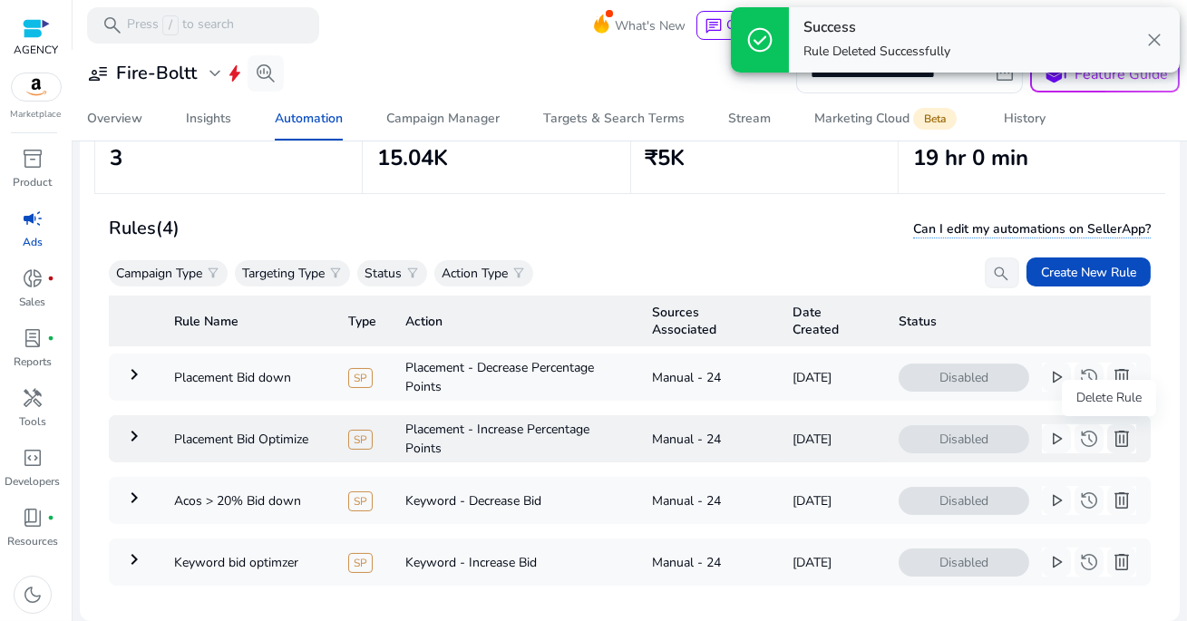
click at [1112, 440] on span "delete" at bounding box center [1122, 439] width 22 height 22
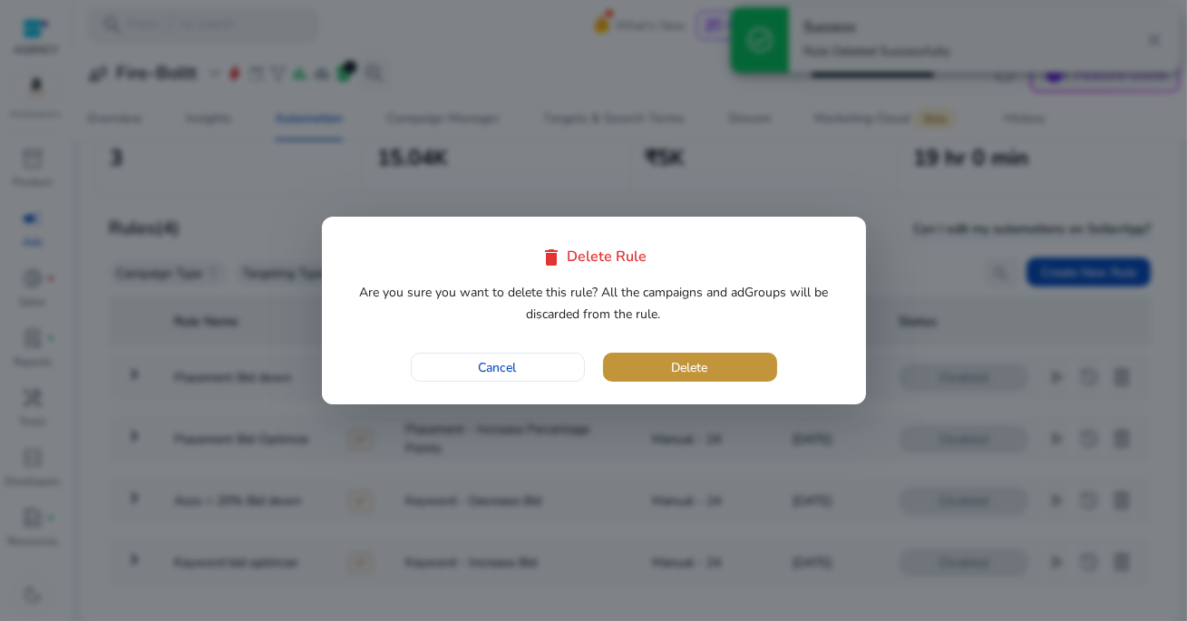
click at [724, 361] on span "button" at bounding box center [690, 368] width 174 height 44
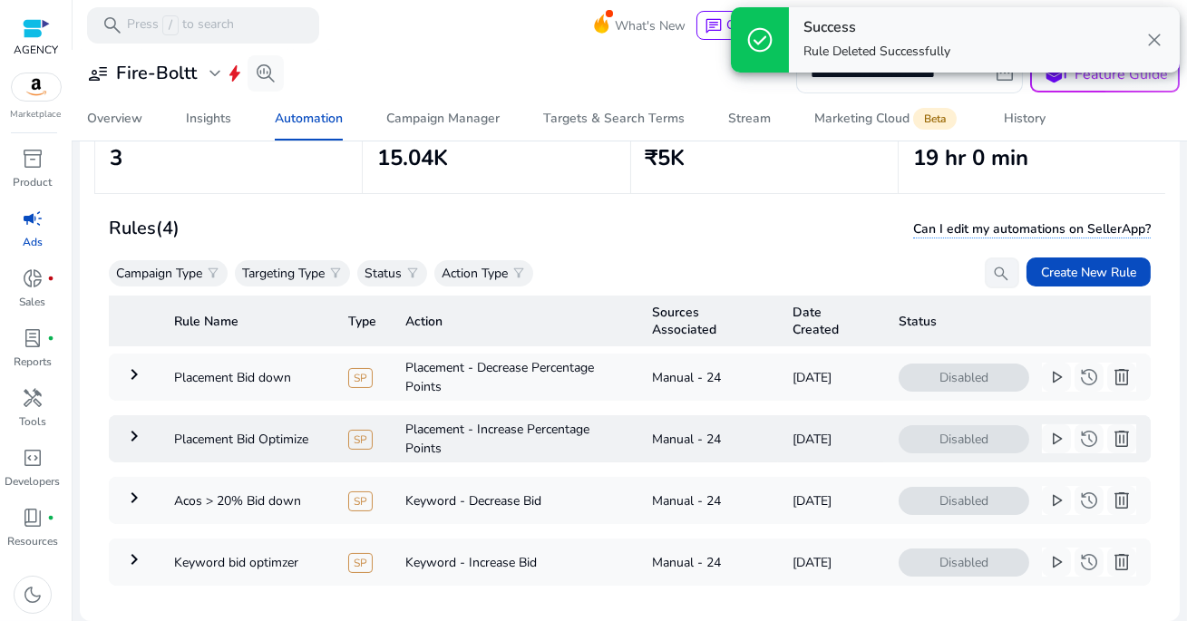
scroll to position [40, 0]
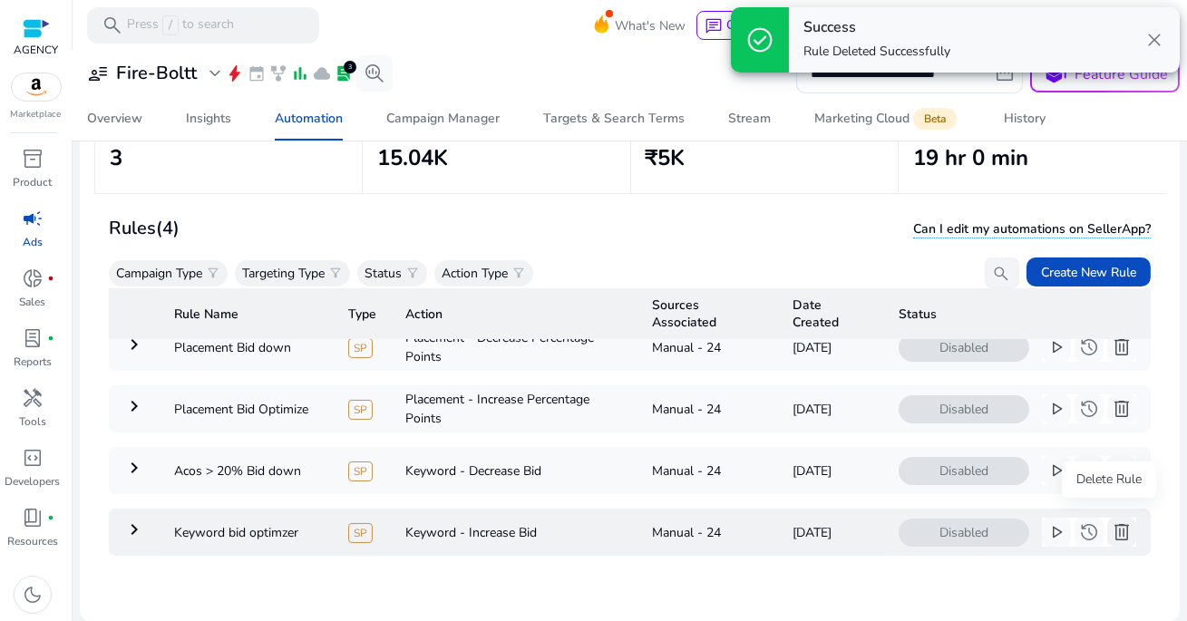
click at [1118, 528] on span "delete" at bounding box center [1122, 532] width 22 height 22
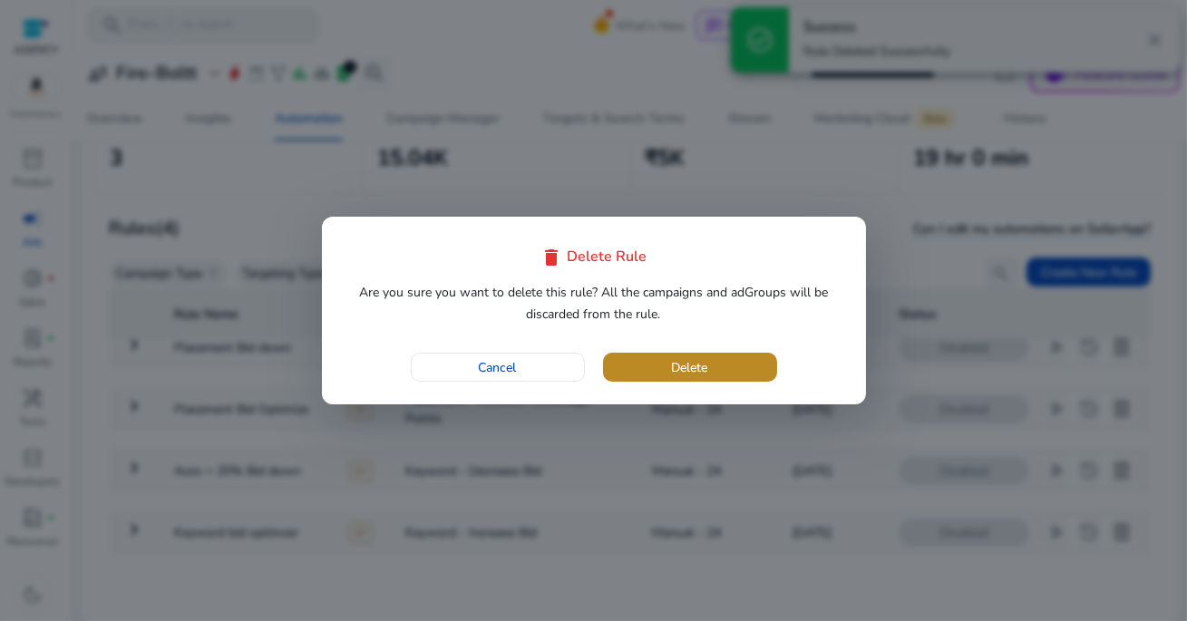
click at [736, 362] on span "button" at bounding box center [690, 368] width 174 height 44
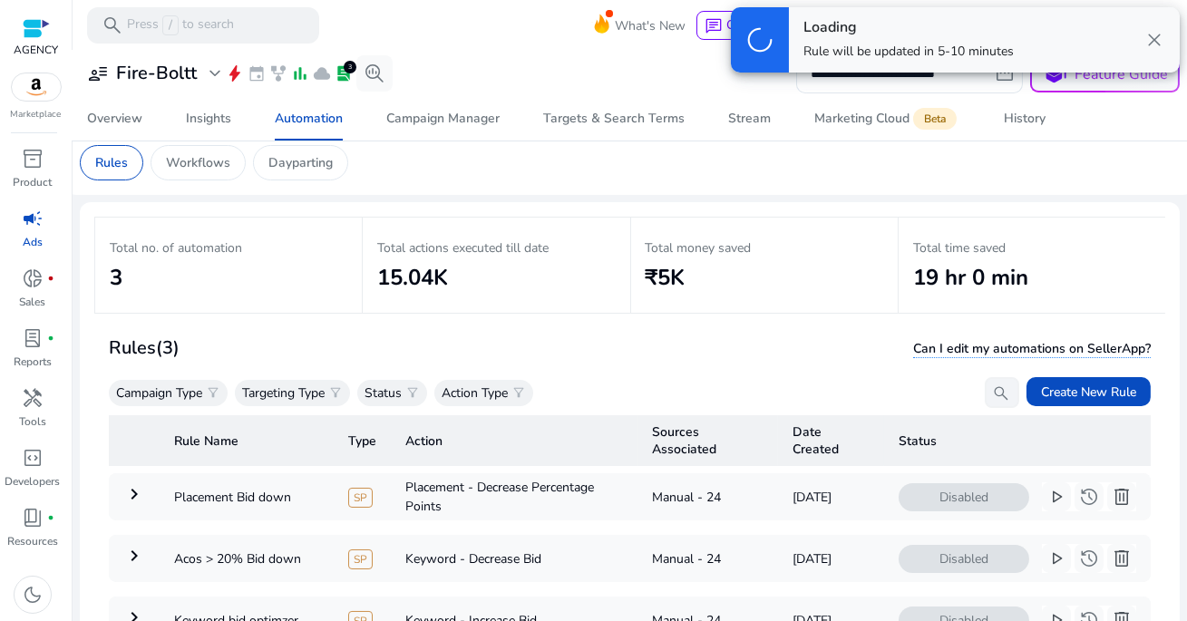
scroll to position [0, 0]
